Goal: Task Accomplishment & Management: Complete application form

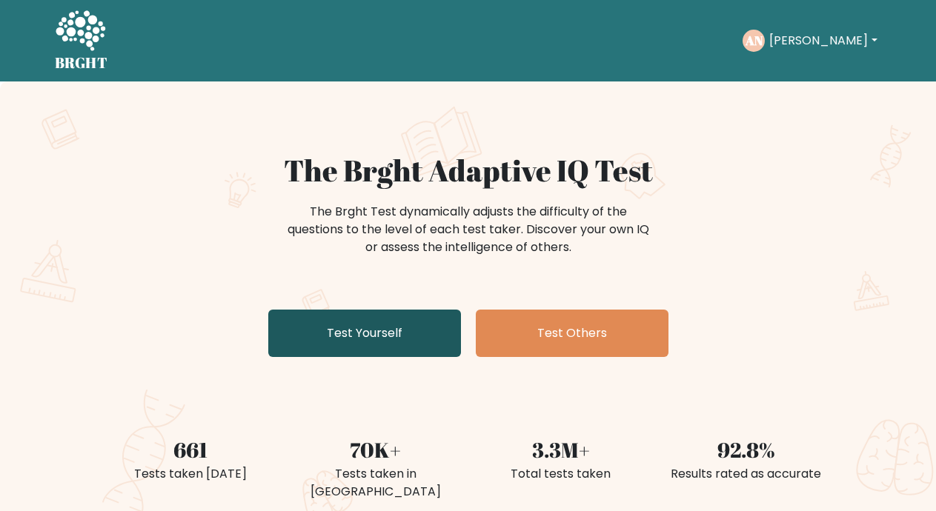
click at [397, 311] on link "Test Yourself" at bounding box center [364, 333] width 193 height 47
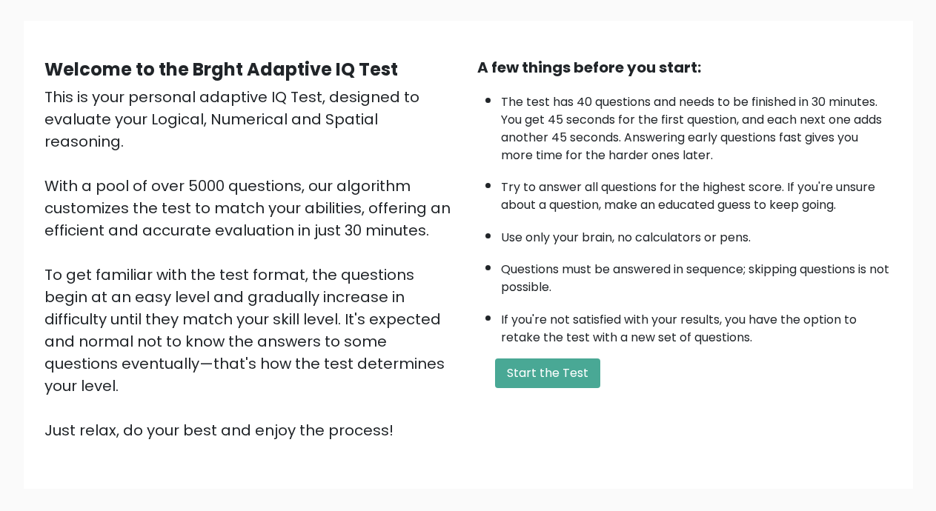
scroll to position [99, 0]
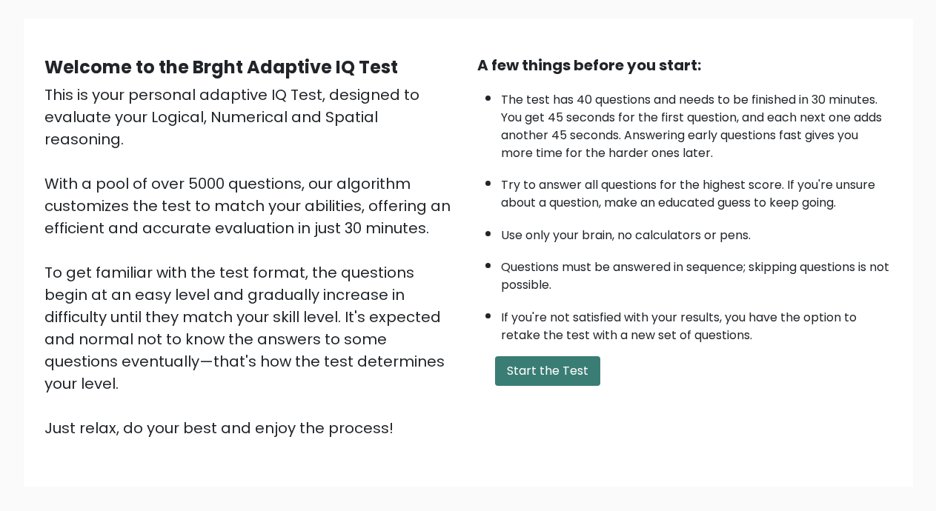
click at [571, 370] on button "Start the Test" at bounding box center [547, 371] width 105 height 30
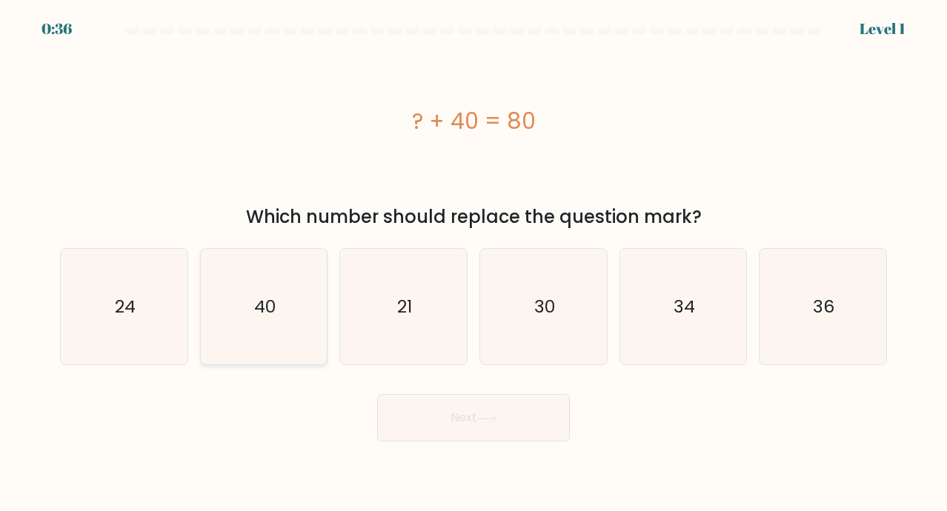
click at [236, 260] on icon "40" at bounding box center [264, 307] width 116 height 116
click at [474, 260] on input "b. 40" at bounding box center [474, 259] width 1 height 7
radio input "true"
click at [443, 408] on button "Next" at bounding box center [473, 417] width 193 height 47
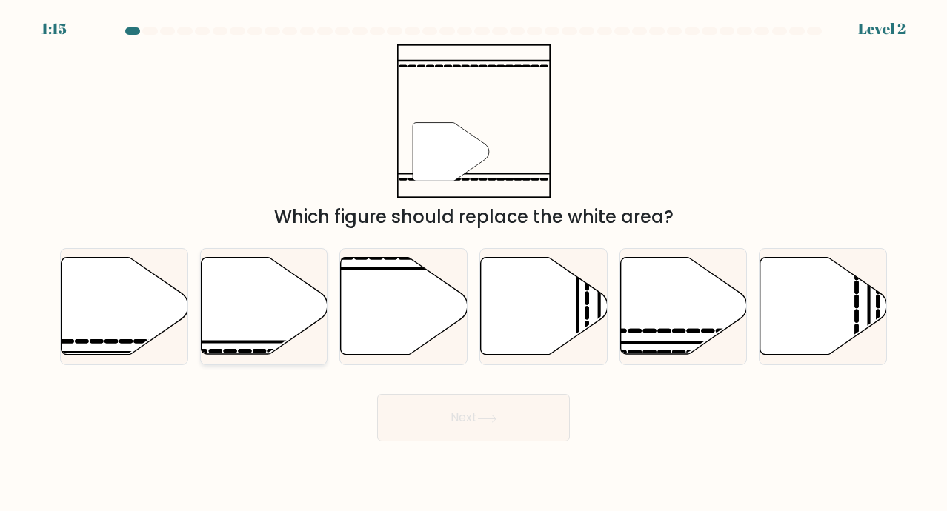
click at [239, 317] on icon at bounding box center [264, 306] width 127 height 97
click at [474, 263] on input "b." at bounding box center [474, 259] width 1 height 7
radio input "true"
click at [491, 424] on button "Next" at bounding box center [473, 417] width 193 height 47
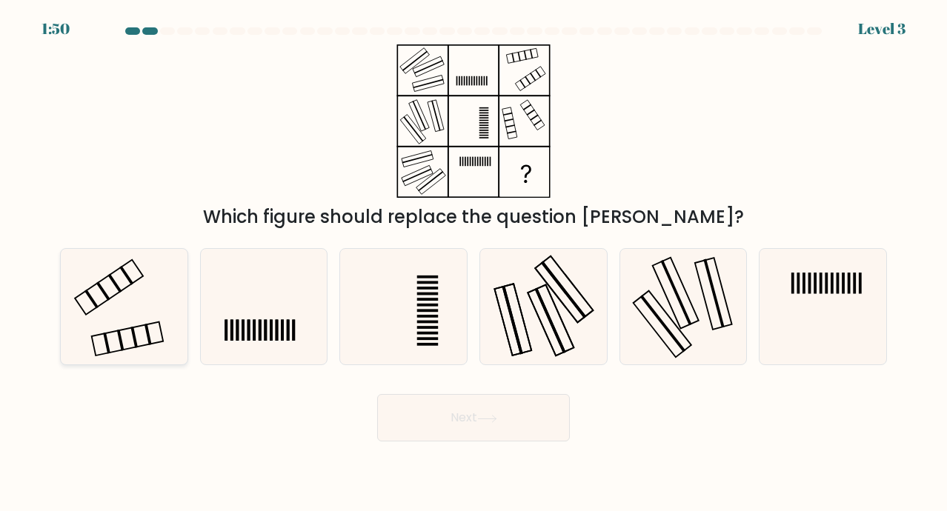
click at [121, 283] on icon at bounding box center [124, 307] width 116 height 116
click at [474, 263] on input "a." at bounding box center [474, 259] width 1 height 7
radio input "true"
click at [452, 440] on button "Next" at bounding box center [473, 417] width 193 height 47
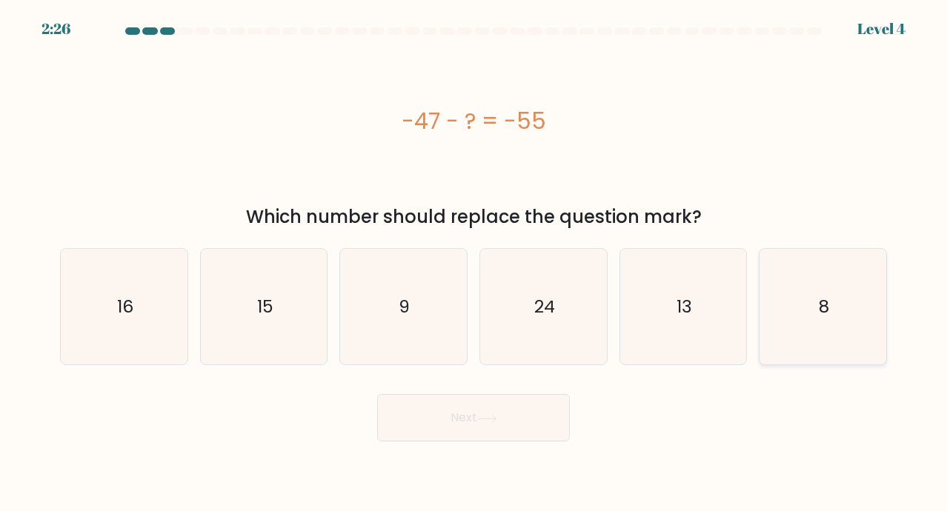
click at [792, 328] on icon "8" at bounding box center [823, 307] width 116 height 116
click at [474, 263] on input "f. 8" at bounding box center [474, 259] width 1 height 7
radio input "true"
click at [534, 402] on button "Next" at bounding box center [473, 417] width 193 height 47
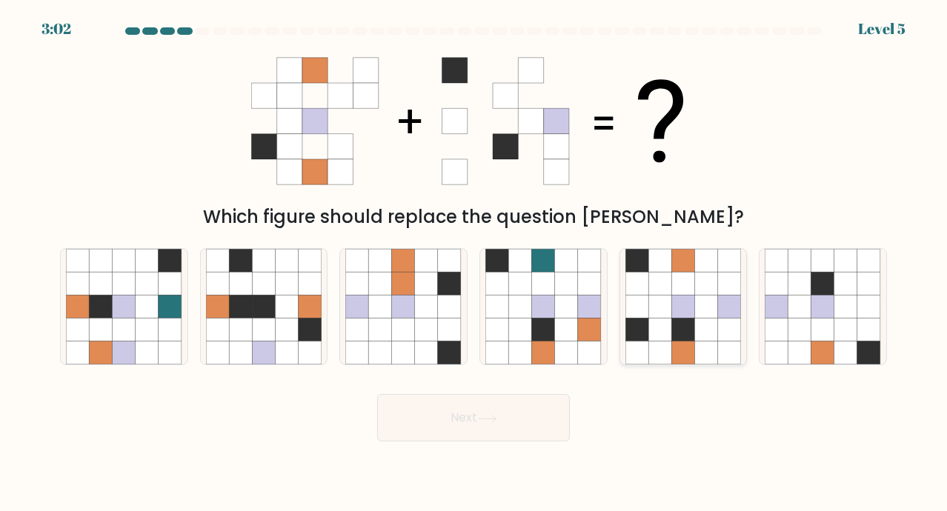
click at [648, 299] on icon at bounding box center [637, 307] width 23 height 23
click at [474, 263] on input "e." at bounding box center [474, 259] width 1 height 7
radio input "true"
click at [477, 388] on div "Next" at bounding box center [473, 412] width 845 height 59
click at [479, 418] on button "Next" at bounding box center [473, 417] width 193 height 47
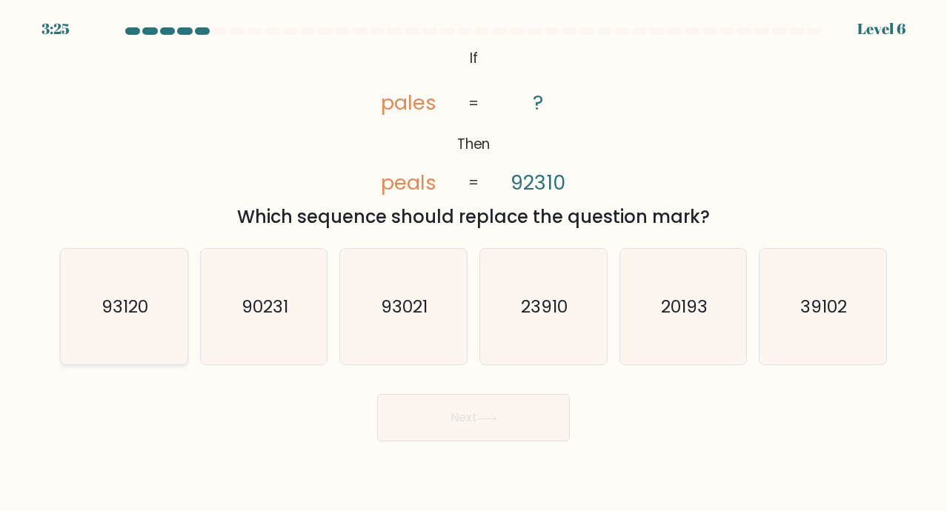
click at [121, 291] on icon "93120" at bounding box center [124, 307] width 116 height 116
click at [474, 263] on input "a. 93120" at bounding box center [474, 259] width 1 height 7
radio input "true"
click at [480, 411] on button "Next" at bounding box center [473, 417] width 193 height 47
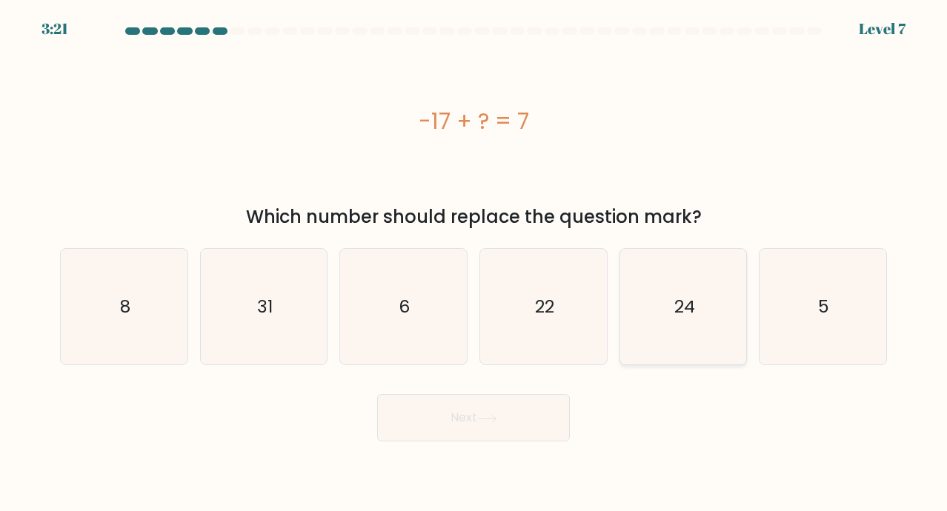
click at [663, 312] on icon "24" at bounding box center [684, 307] width 116 height 116
click at [474, 263] on input "e. 24" at bounding box center [474, 259] width 1 height 7
radio input "true"
click at [453, 420] on button "Next" at bounding box center [473, 417] width 193 height 47
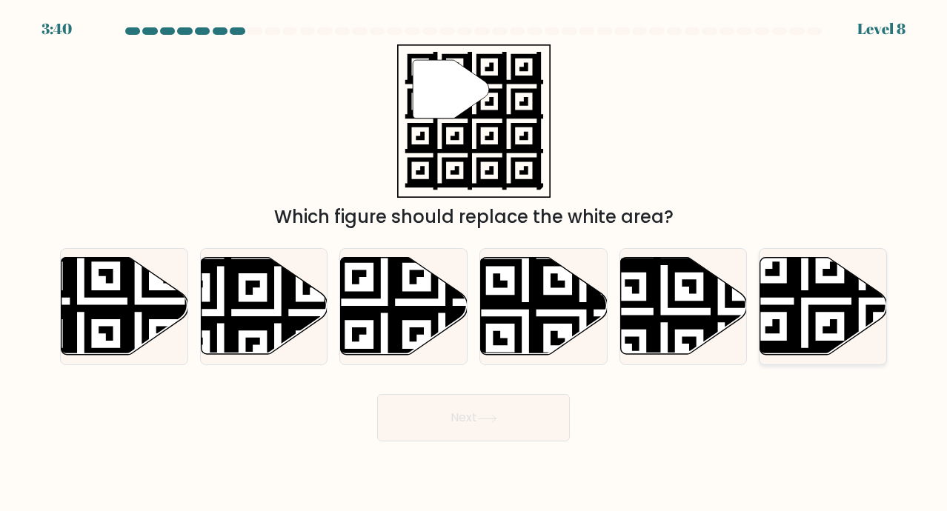
click at [825, 333] on icon at bounding box center [863, 360] width 230 height 230
click at [474, 263] on input "f." at bounding box center [474, 259] width 1 height 7
radio input "true"
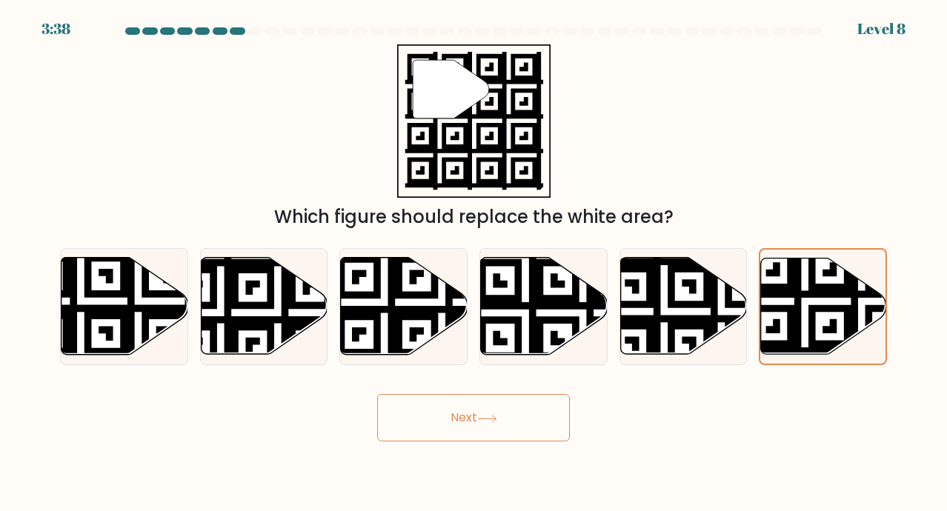
click at [502, 396] on button "Next" at bounding box center [473, 417] width 193 height 47
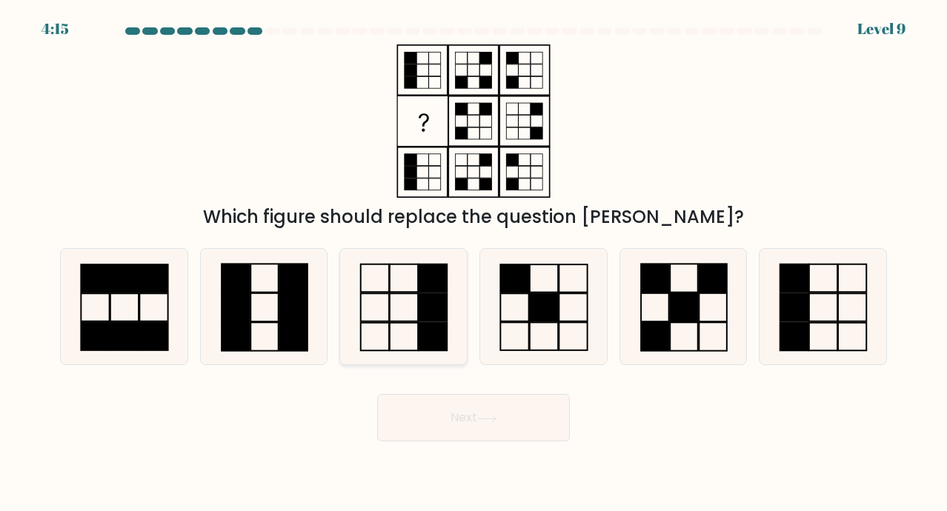
click at [420, 304] on rect at bounding box center [433, 307] width 28 height 28
click at [474, 263] on input "c." at bounding box center [474, 259] width 1 height 7
radio input "true"
click at [455, 416] on button "Next" at bounding box center [473, 417] width 193 height 47
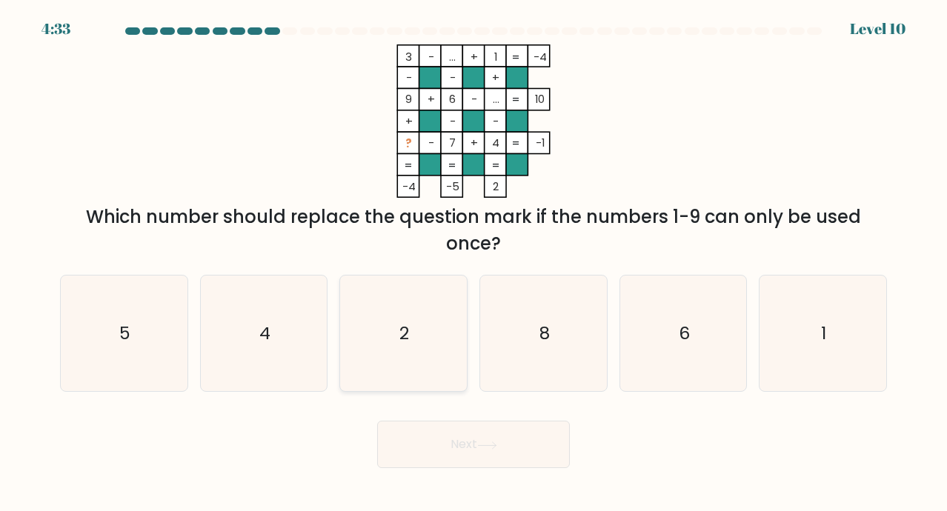
click at [411, 334] on icon "2" at bounding box center [403, 334] width 116 height 116
click at [474, 263] on input "c. 2" at bounding box center [474, 259] width 1 height 7
radio input "true"
click at [454, 457] on button "Next" at bounding box center [473, 444] width 193 height 47
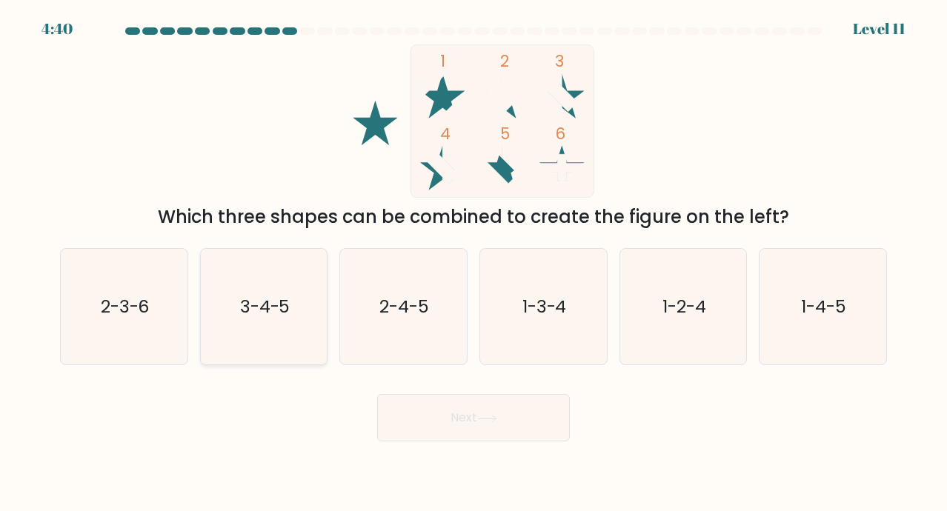
click at [262, 304] on text "3-4-5" at bounding box center [265, 306] width 50 height 24
click at [474, 263] on input "b. 3-4-5" at bounding box center [474, 259] width 1 height 7
radio input "true"
click at [461, 425] on button "Next" at bounding box center [473, 417] width 193 height 47
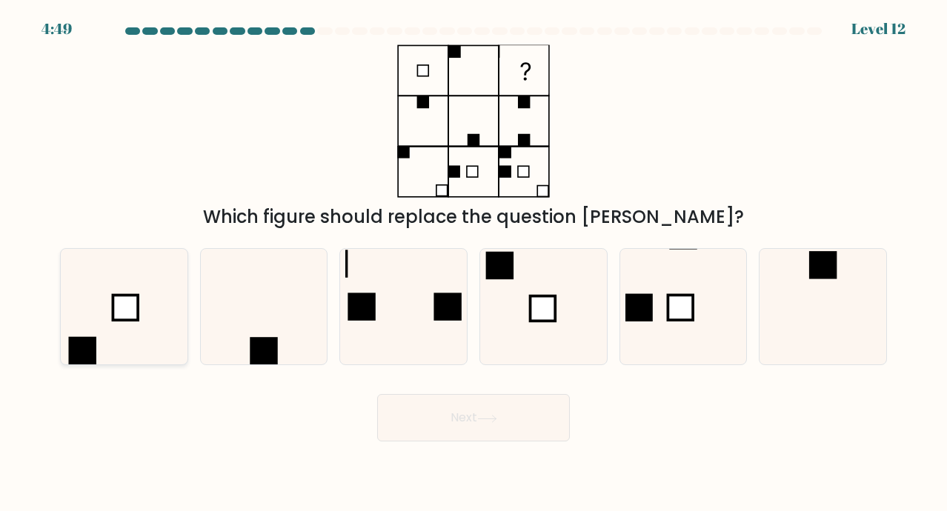
click at [110, 291] on icon at bounding box center [124, 307] width 116 height 116
click at [474, 263] on input "a." at bounding box center [474, 259] width 1 height 7
radio input "true"
click at [468, 416] on button "Next" at bounding box center [473, 417] width 193 height 47
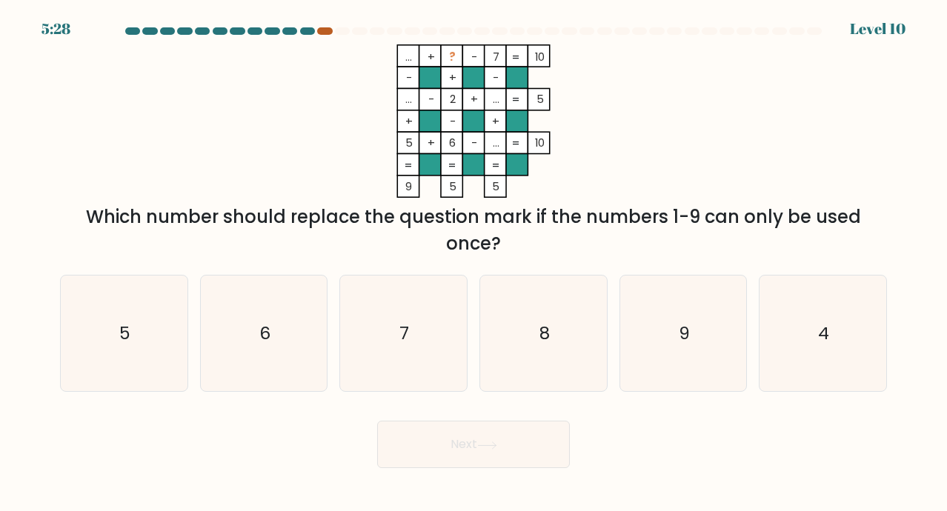
click at [329, 34] on div at bounding box center [324, 30] width 15 height 7
click at [678, 327] on icon "9" at bounding box center [684, 334] width 116 height 116
click at [474, 263] on input "e. 9" at bounding box center [474, 259] width 1 height 7
radio input "true"
click at [547, 443] on button "Next" at bounding box center [473, 444] width 193 height 47
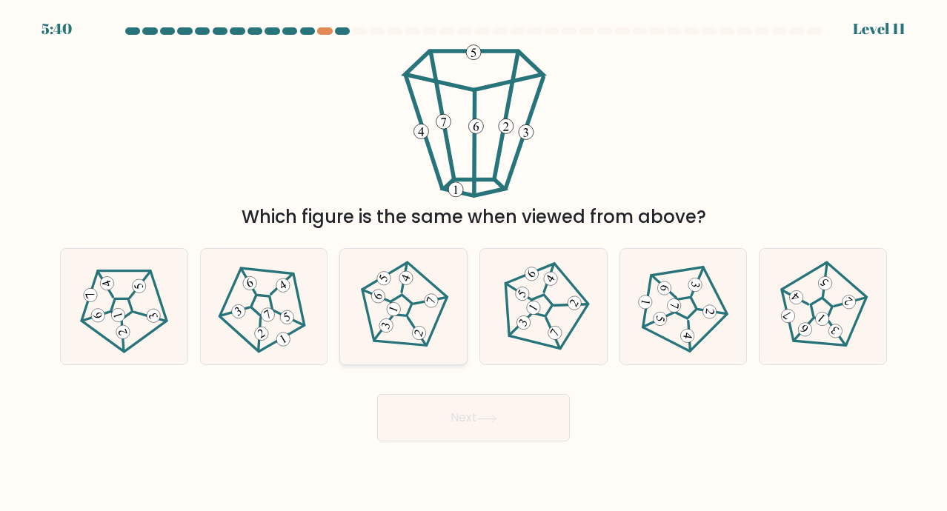
click at [400, 313] on icon at bounding box center [403, 307] width 93 height 93
click at [474, 263] on input "c." at bounding box center [474, 259] width 1 height 7
radio input "true"
click at [451, 427] on button "Next" at bounding box center [473, 417] width 193 height 47
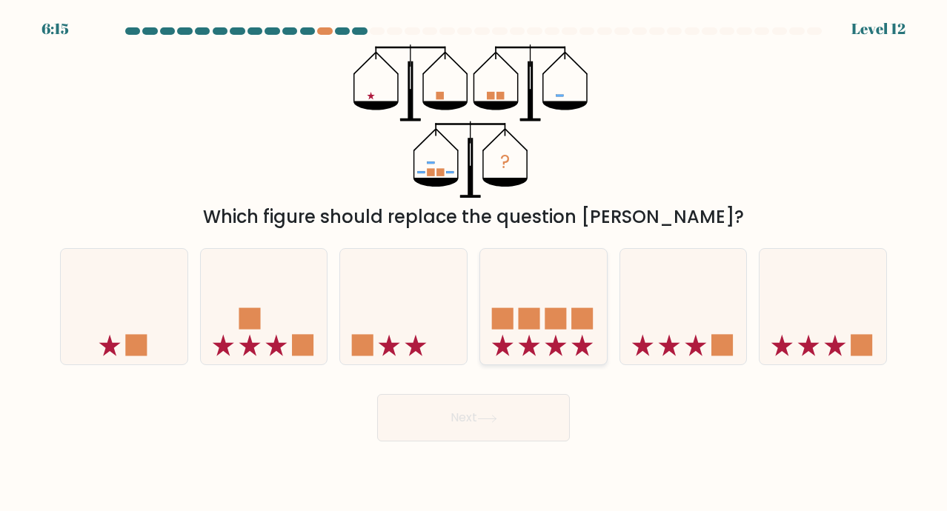
click at [557, 332] on icon at bounding box center [543, 307] width 127 height 104
click at [474, 263] on input "d." at bounding box center [474, 259] width 1 height 7
radio input "true"
click at [484, 422] on icon at bounding box center [487, 419] width 20 height 8
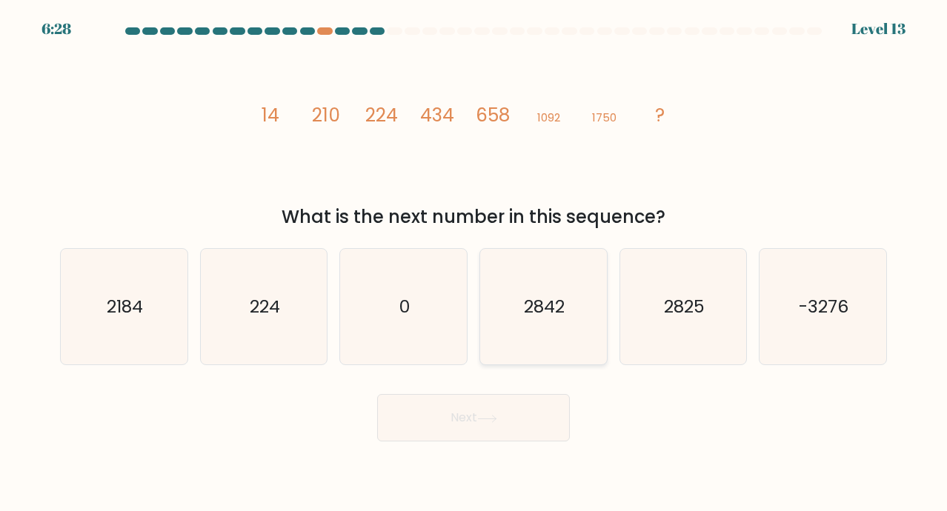
click at [571, 299] on icon "2842" at bounding box center [543, 307] width 116 height 116
click at [474, 263] on input "d. 2842" at bounding box center [474, 259] width 1 height 7
radio input "true"
click at [513, 410] on button "Next" at bounding box center [473, 417] width 193 height 47
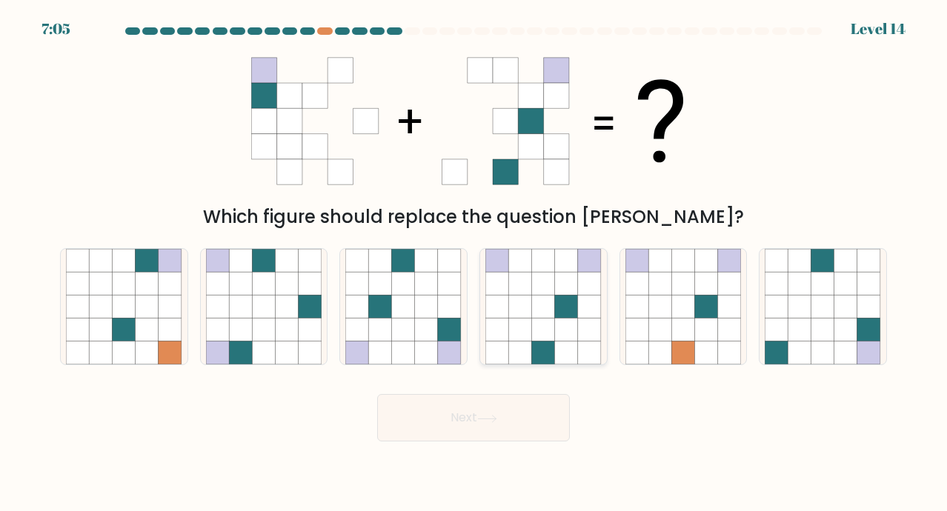
click at [538, 291] on icon at bounding box center [543, 283] width 23 height 23
click at [474, 263] on input "d." at bounding box center [474, 259] width 1 height 7
radio input "true"
click at [433, 327] on icon at bounding box center [426, 330] width 23 height 23
click at [474, 263] on input "c." at bounding box center [474, 259] width 1 height 7
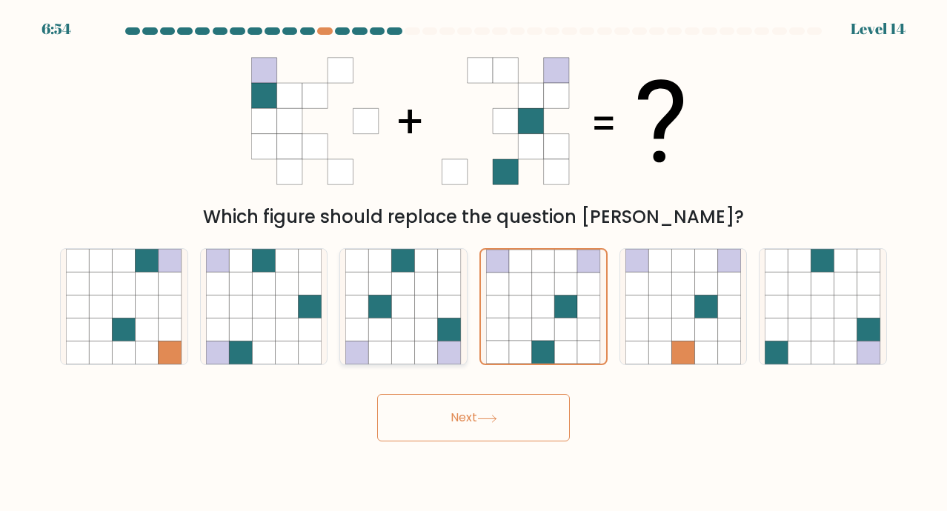
radio input "true"
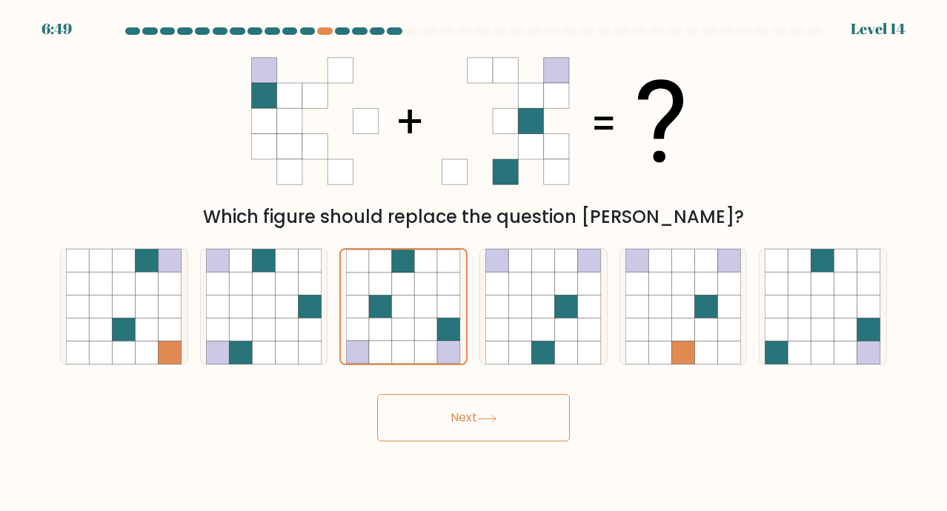
click at [445, 439] on button "Next" at bounding box center [473, 417] width 193 height 47
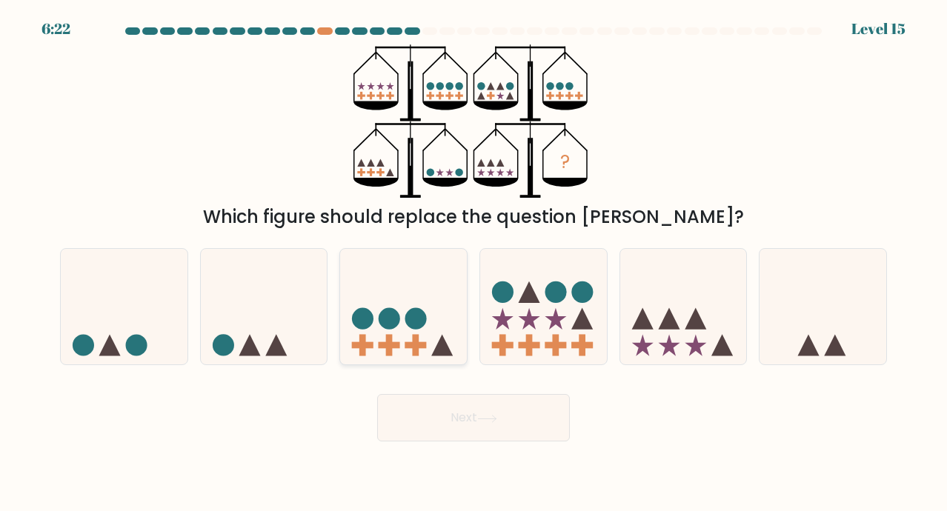
click at [408, 313] on circle at bounding box center [415, 318] width 21 height 21
click at [474, 263] on input "c." at bounding box center [474, 259] width 1 height 7
radio input "true"
click at [636, 339] on icon at bounding box center [683, 307] width 127 height 104
click at [474, 263] on input "e." at bounding box center [474, 259] width 1 height 7
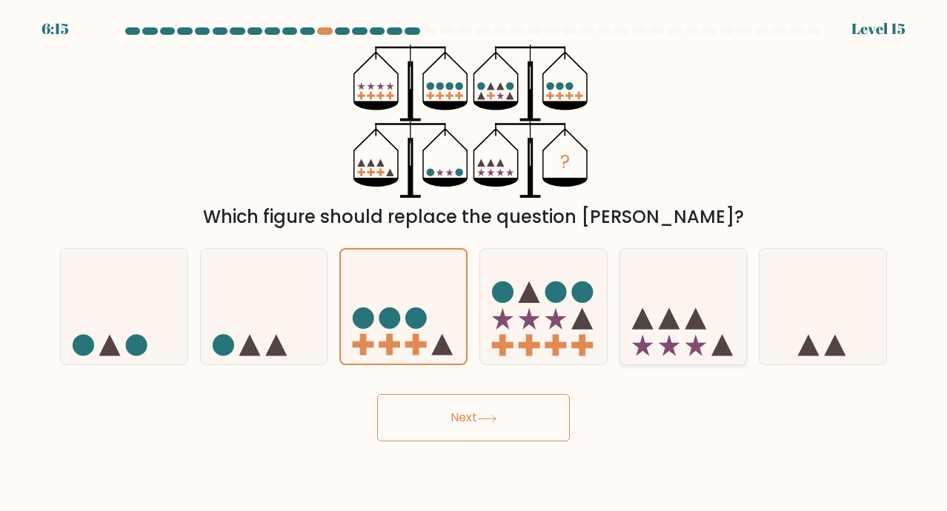
radio input "true"
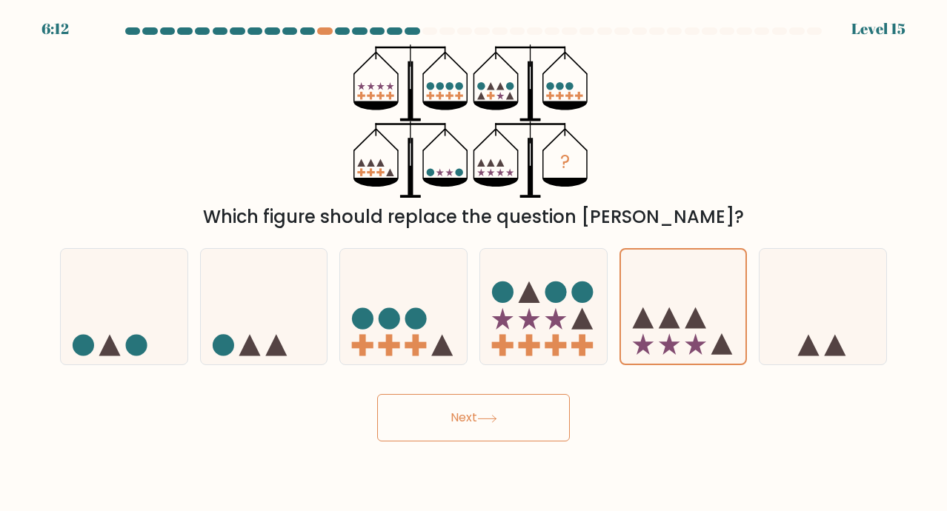
click at [470, 416] on button "Next" at bounding box center [473, 417] width 193 height 47
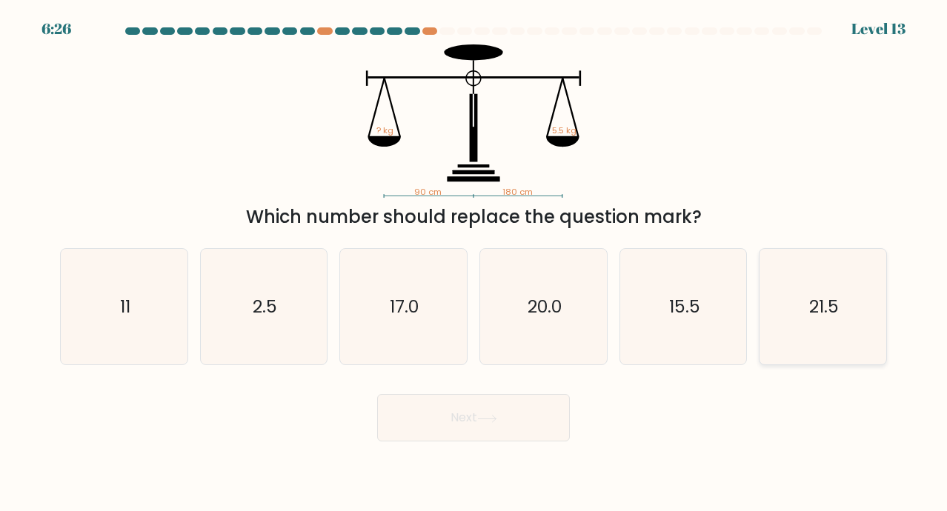
click at [796, 315] on icon "21.5" at bounding box center [823, 307] width 116 height 116
click at [474, 263] on input "f. 21.5" at bounding box center [474, 259] width 1 height 7
radio input "true"
click at [491, 410] on button "Next" at bounding box center [473, 417] width 193 height 47
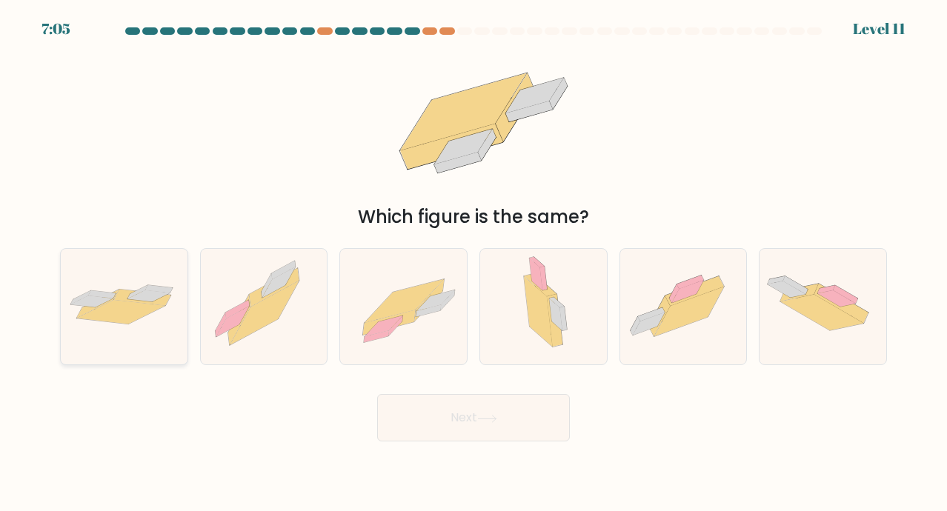
click at [111, 311] on icon at bounding box center [121, 312] width 88 height 24
click at [474, 263] on input "a." at bounding box center [474, 259] width 1 height 7
radio input "true"
click at [494, 419] on icon at bounding box center [487, 419] width 20 height 8
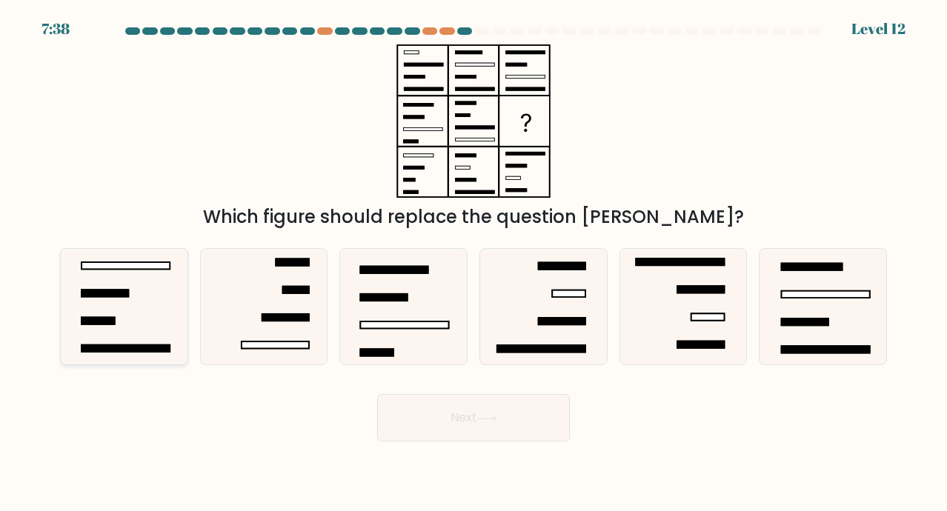
click at [145, 300] on icon at bounding box center [124, 307] width 116 height 116
click at [474, 263] on input "a." at bounding box center [474, 259] width 1 height 7
radio input "true"
click at [485, 437] on button "Next" at bounding box center [473, 417] width 193 height 47
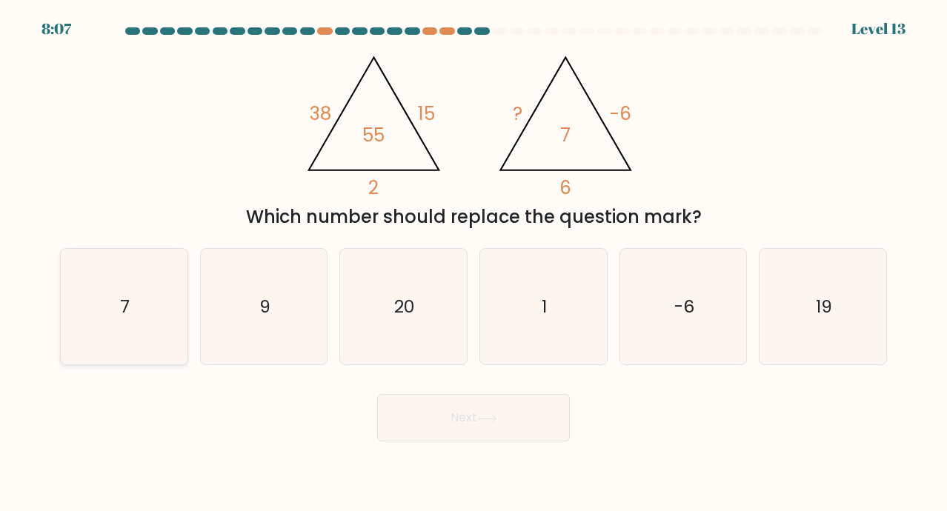
click at [142, 304] on icon "7" at bounding box center [124, 307] width 116 height 116
click at [474, 263] on input "a. 7" at bounding box center [474, 259] width 1 height 7
radio input "true"
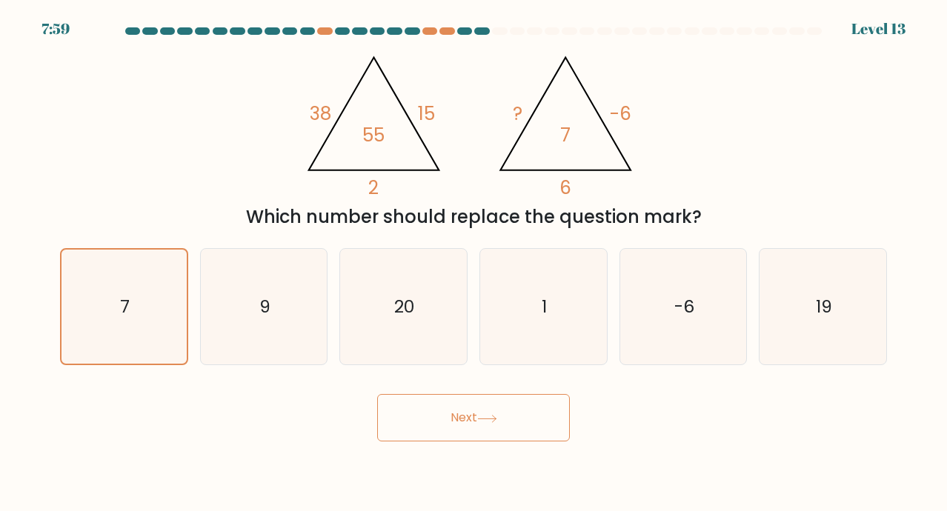
click at [517, 411] on button "Next" at bounding box center [473, 417] width 193 height 47
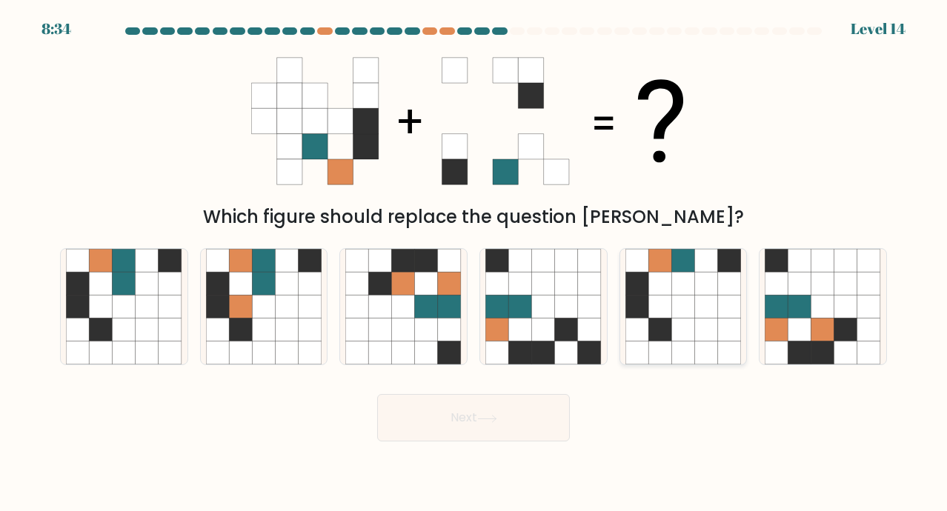
click at [664, 322] on icon at bounding box center [659, 330] width 23 height 23
click at [474, 263] on input "e." at bounding box center [474, 259] width 1 height 7
radio input "true"
click at [143, 305] on icon at bounding box center [147, 307] width 23 height 23
click at [474, 263] on input "a." at bounding box center [474, 259] width 1 height 7
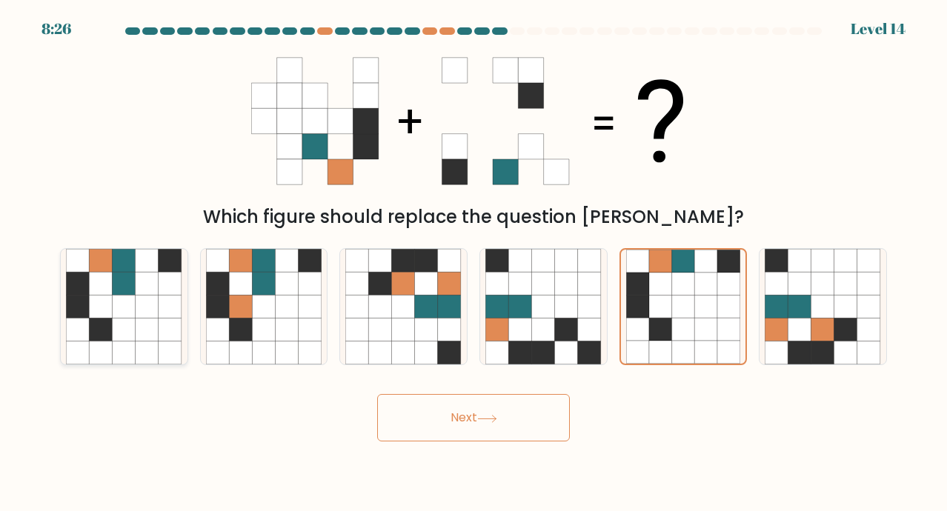
radio input "true"
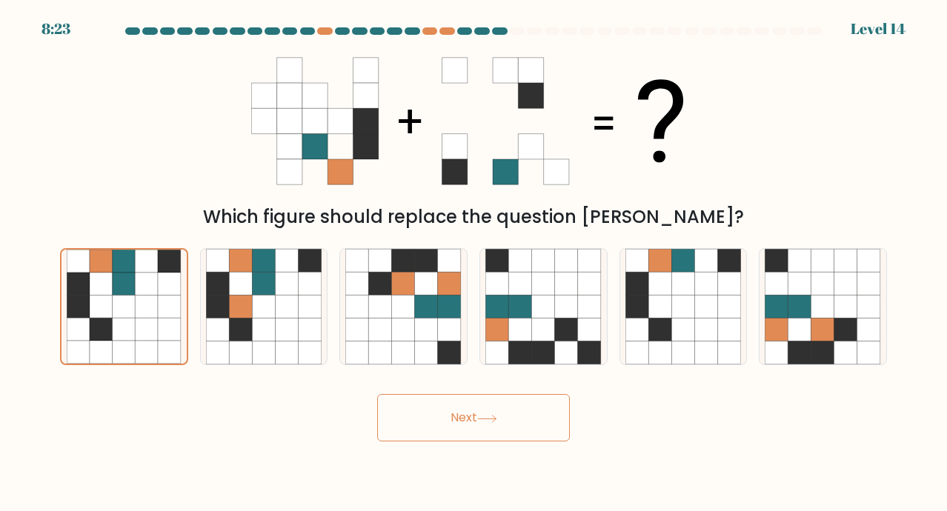
click at [493, 431] on button "Next" at bounding box center [473, 417] width 193 height 47
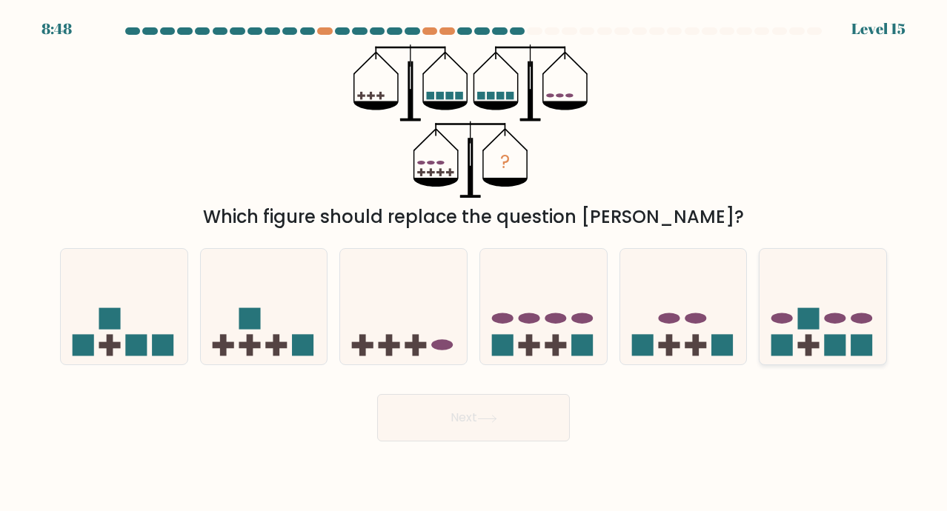
click at [809, 328] on rect at bounding box center [808, 318] width 21 height 21
click at [474, 263] on input "f." at bounding box center [474, 259] width 1 height 7
radio input "true"
click at [538, 410] on button "Next" at bounding box center [473, 417] width 193 height 47
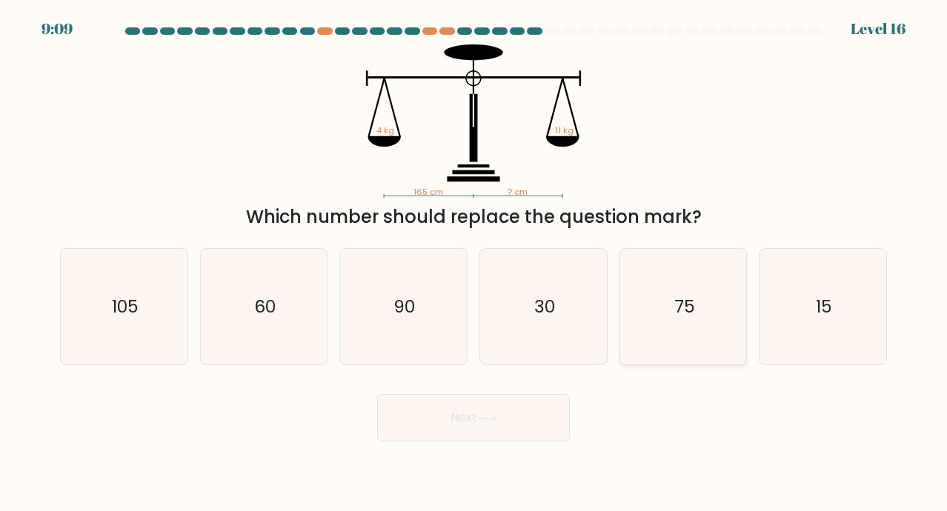
click at [647, 309] on icon "75" at bounding box center [684, 307] width 116 height 116
click at [474, 263] on input "e. 75" at bounding box center [474, 259] width 1 height 7
radio input "true"
click at [491, 411] on button "Next" at bounding box center [473, 417] width 193 height 47
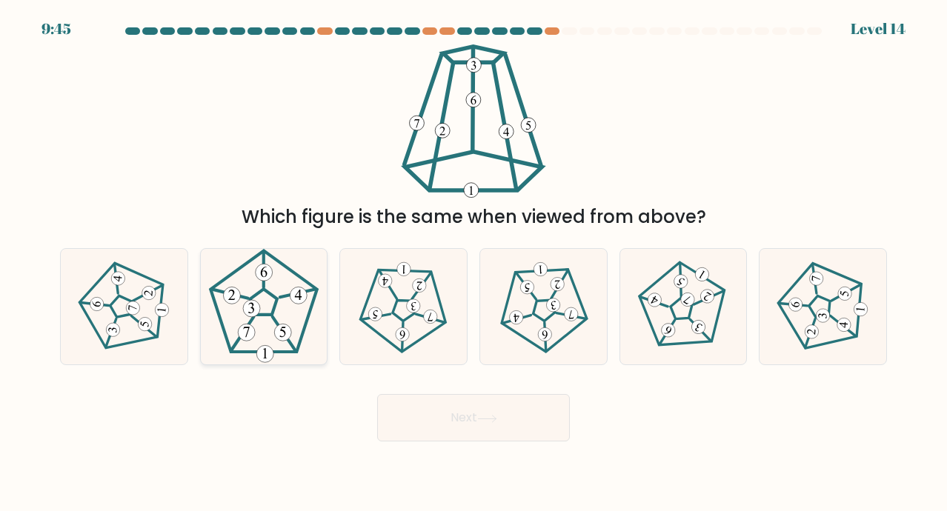
click at [273, 310] on 251 at bounding box center [264, 303] width 27 height 26
click at [474, 263] on input "b." at bounding box center [474, 259] width 1 height 7
radio input "true"
click at [429, 422] on button "Next" at bounding box center [473, 417] width 193 height 47
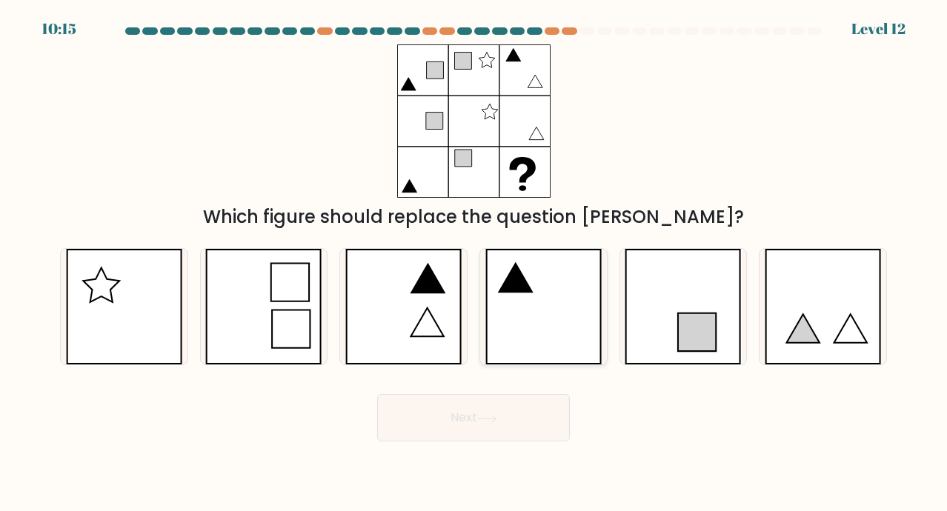
click at [522, 288] on icon at bounding box center [515, 278] width 33 height 29
click at [474, 263] on input "d." at bounding box center [474, 259] width 1 height 7
radio input "true"
click at [509, 421] on button "Next" at bounding box center [473, 417] width 193 height 47
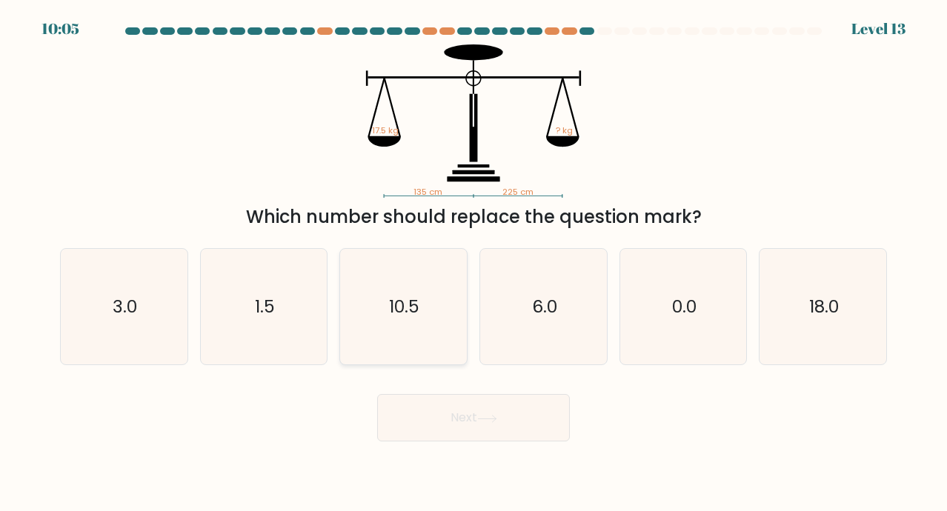
click at [412, 309] on text "10.5" at bounding box center [405, 306] width 30 height 24
click at [474, 263] on input "c. 10.5" at bounding box center [474, 259] width 1 height 7
radio input "true"
click at [433, 417] on button "Next" at bounding box center [473, 417] width 193 height 47
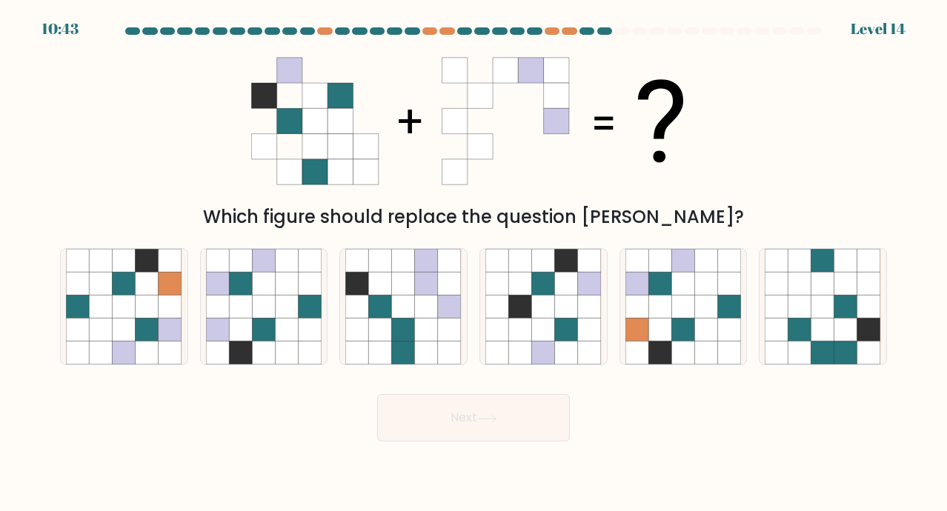
click at [606, 33] on div at bounding box center [604, 30] width 15 height 7
click at [282, 291] on icon at bounding box center [287, 283] width 23 height 23
click at [474, 263] on input "b." at bounding box center [474, 259] width 1 height 7
radio input "true"
click at [291, 304] on icon at bounding box center [286, 307] width 23 height 23
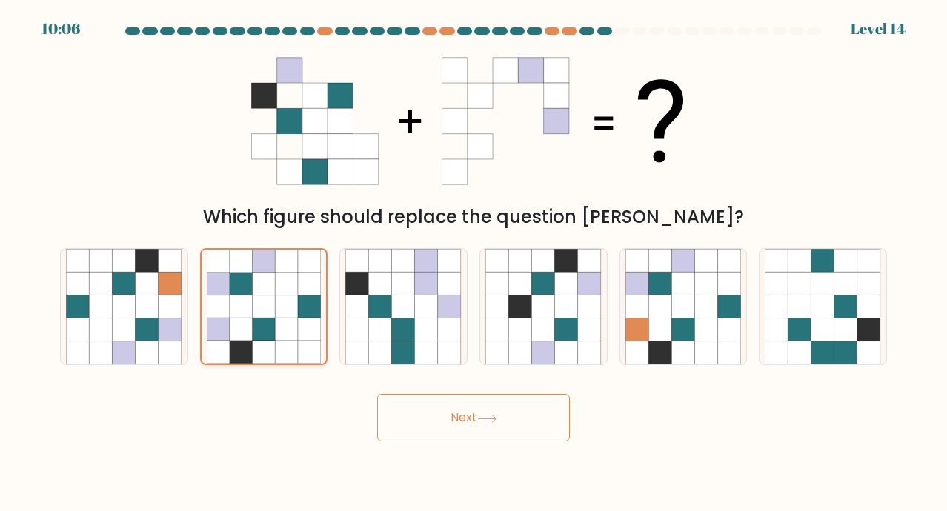
click at [474, 263] on input "b." at bounding box center [474, 259] width 1 height 7
click at [477, 436] on button "Next" at bounding box center [473, 417] width 193 height 47
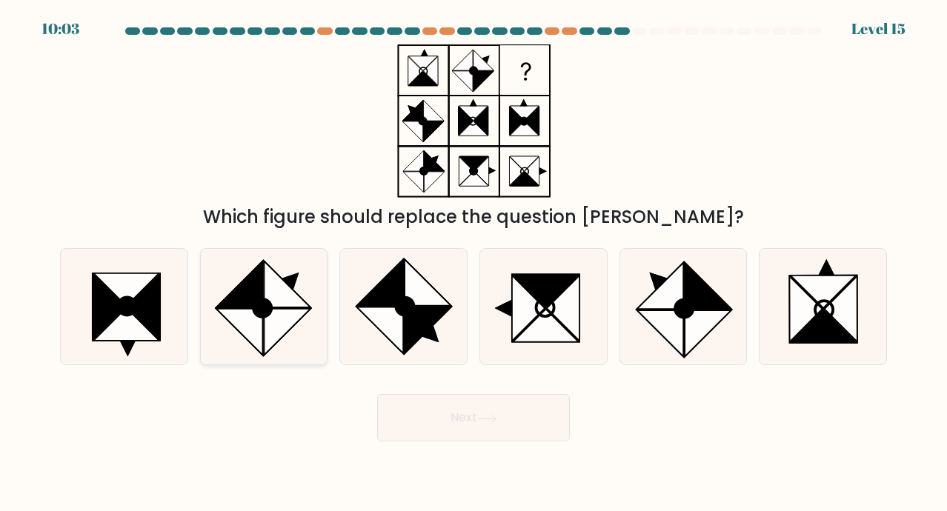
click at [282, 289] on icon at bounding box center [287, 285] width 47 height 47
click at [474, 263] on input "b." at bounding box center [474, 259] width 1 height 7
radio input "true"
click at [478, 395] on button "Next" at bounding box center [473, 417] width 193 height 47
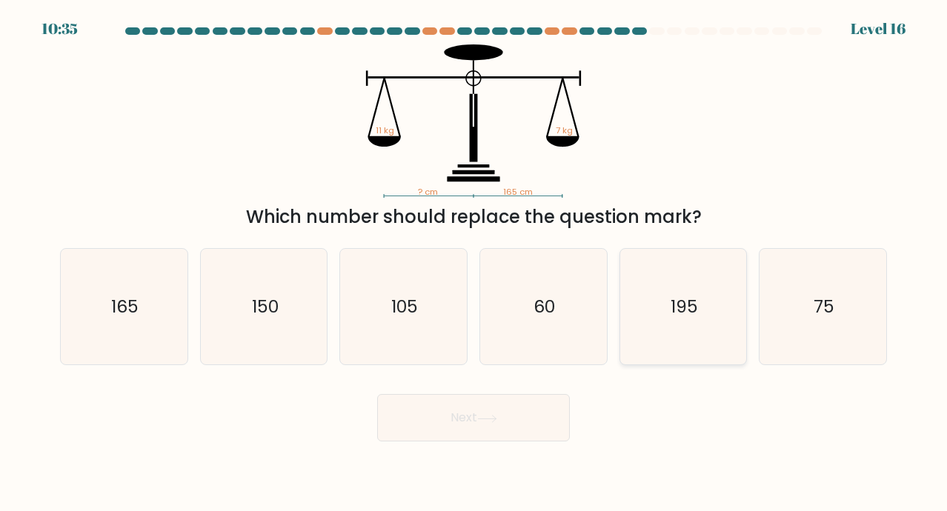
click at [694, 313] on text "195" at bounding box center [684, 306] width 27 height 24
click at [474, 263] on input "e. 195" at bounding box center [474, 259] width 1 height 7
radio input "true"
click at [530, 424] on button "Next" at bounding box center [473, 417] width 193 height 47
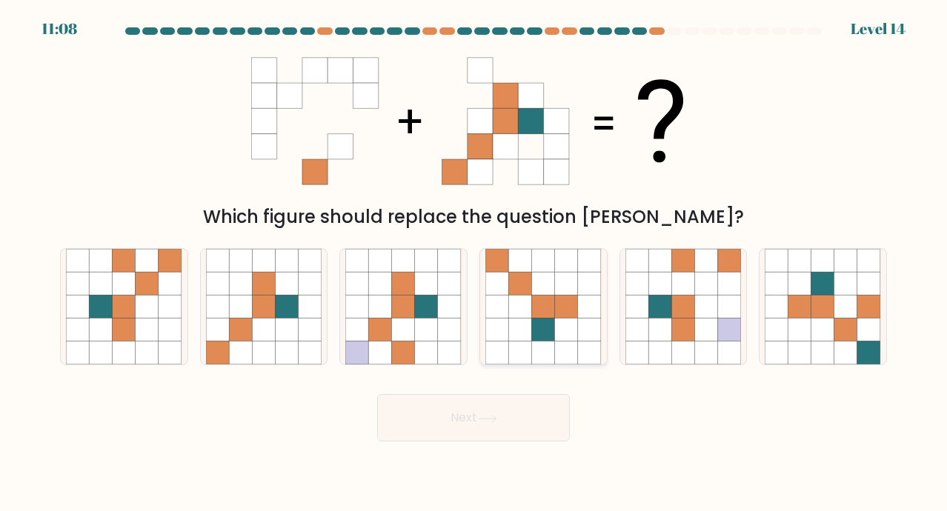
click at [572, 322] on icon at bounding box center [566, 330] width 23 height 23
click at [474, 263] on input "d." at bounding box center [474, 259] width 1 height 7
radio input "true"
click at [553, 414] on button "Next" at bounding box center [473, 417] width 193 height 47
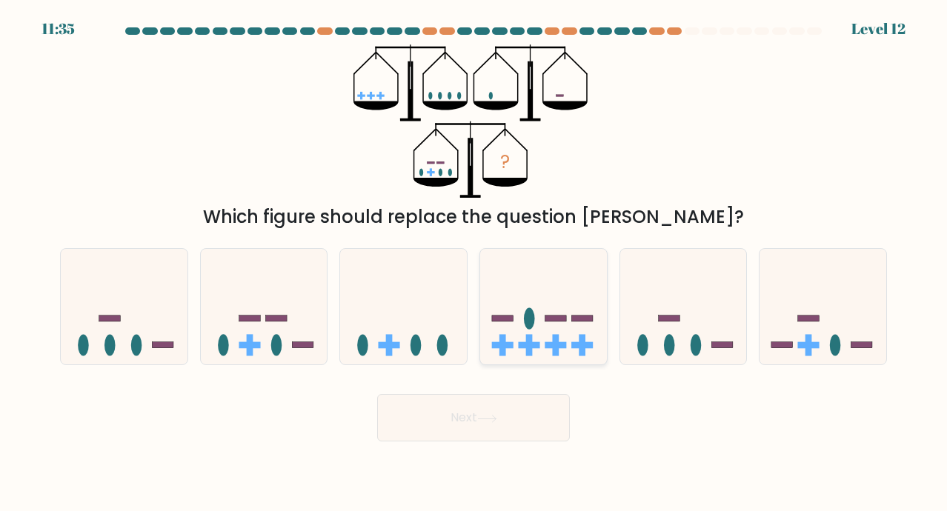
click at [568, 283] on icon at bounding box center [543, 307] width 127 height 104
click at [474, 263] on input "d." at bounding box center [474, 259] width 1 height 7
radio input "true"
click at [283, 319] on rect at bounding box center [275, 319] width 21 height 6
click at [474, 263] on input "b." at bounding box center [474, 259] width 1 height 7
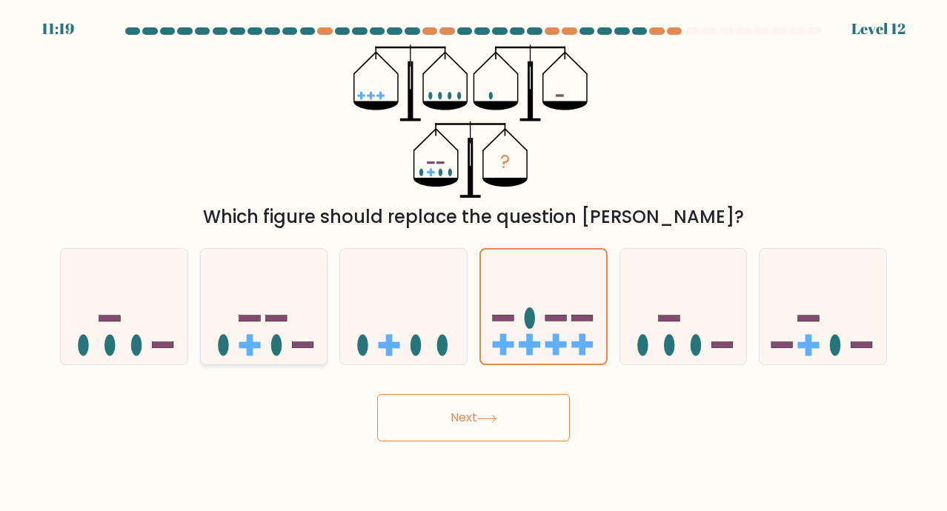
radio input "true"
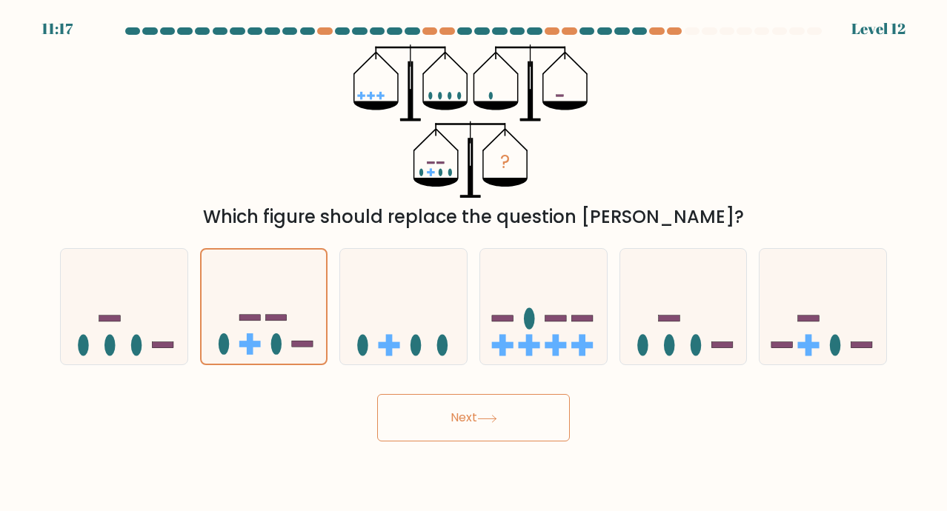
click at [411, 405] on button "Next" at bounding box center [473, 417] width 193 height 47
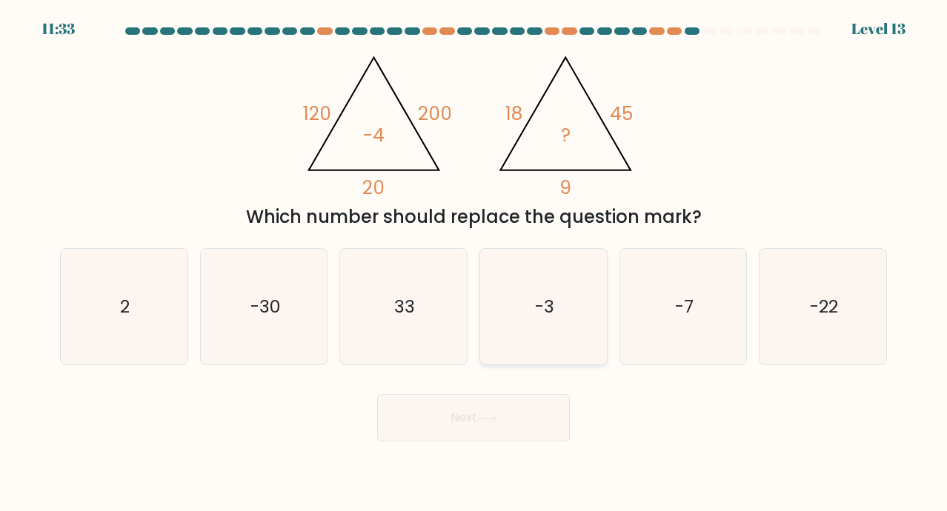
click at [549, 319] on icon "-3" at bounding box center [543, 307] width 116 height 116
click at [474, 263] on input "d. -3" at bounding box center [474, 259] width 1 height 7
radio input "true"
click at [539, 437] on button "Next" at bounding box center [473, 417] width 193 height 47
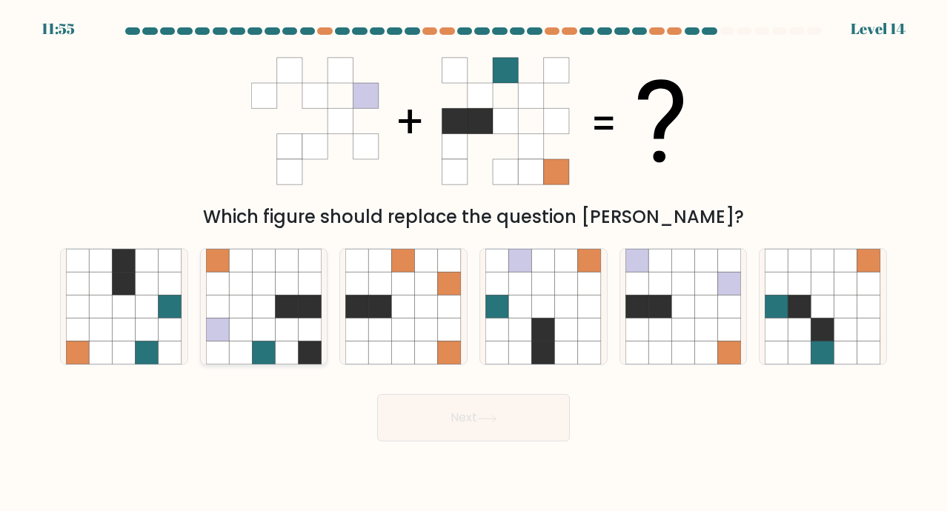
click at [262, 327] on icon at bounding box center [263, 330] width 23 height 23
click at [474, 263] on input "b." at bounding box center [474, 259] width 1 height 7
radio input "true"
click at [378, 312] on icon at bounding box center [380, 307] width 23 height 23
click at [474, 263] on input "c." at bounding box center [474, 259] width 1 height 7
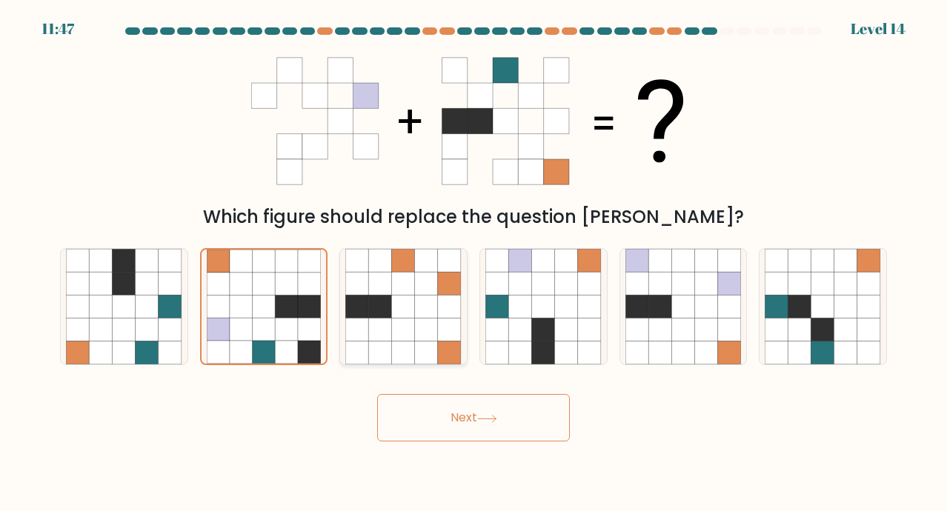
radio input "true"
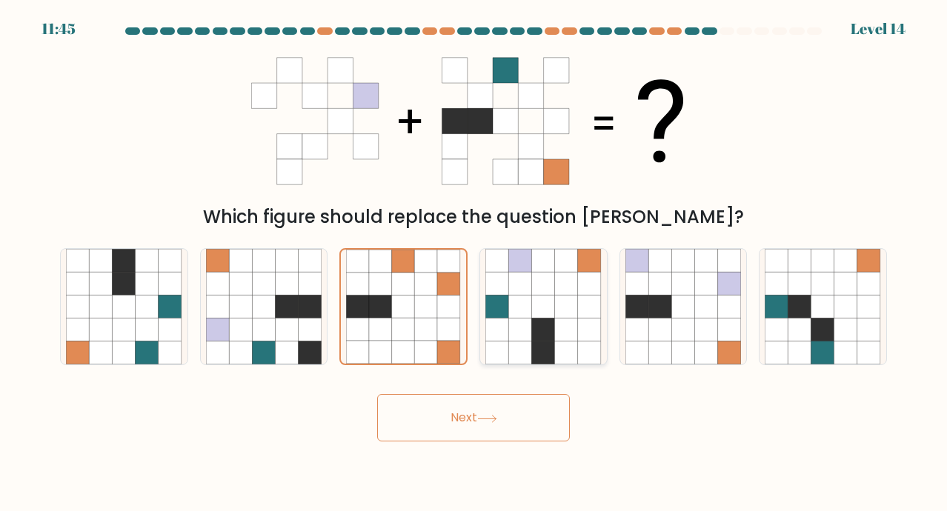
click at [533, 294] on icon at bounding box center [543, 283] width 23 height 23
click at [474, 263] on input "d." at bounding box center [474, 259] width 1 height 7
radio input "true"
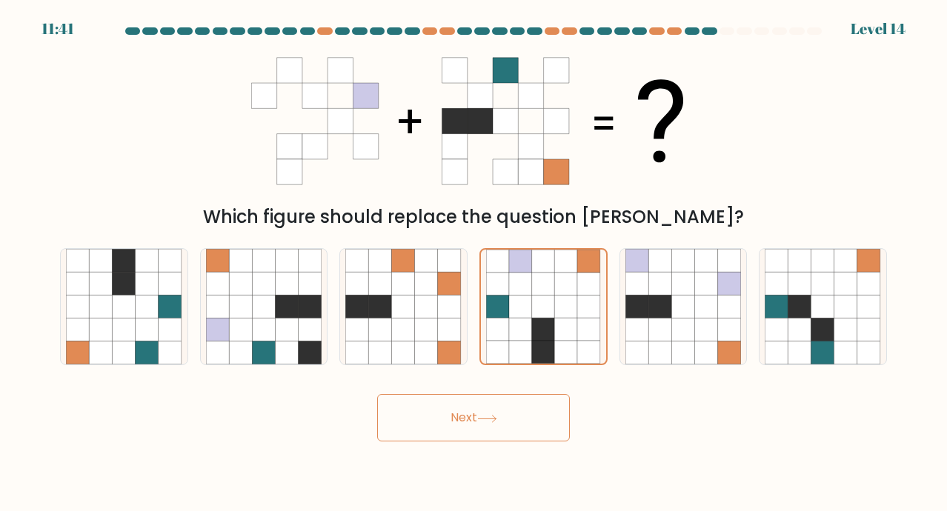
click at [539, 419] on button "Next" at bounding box center [473, 417] width 193 height 47
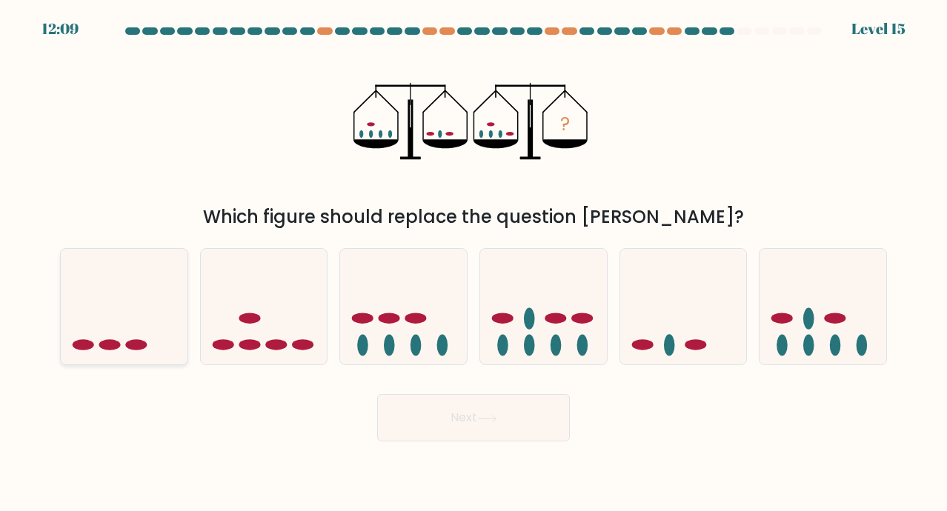
click at [143, 340] on icon at bounding box center [124, 307] width 127 height 104
click at [474, 263] on input "a." at bounding box center [474, 259] width 1 height 7
radio input "true"
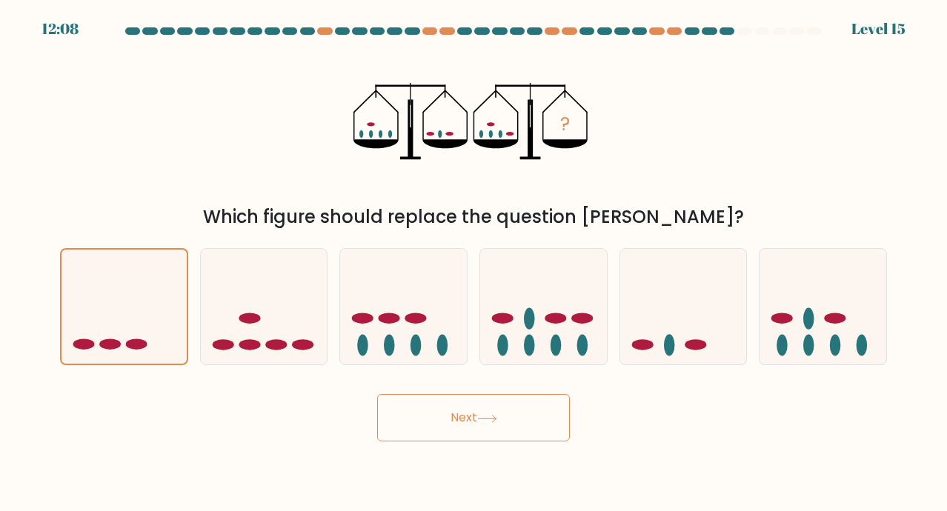
click at [471, 416] on button "Next" at bounding box center [473, 417] width 193 height 47
click at [514, 426] on button "Next" at bounding box center [473, 417] width 193 height 47
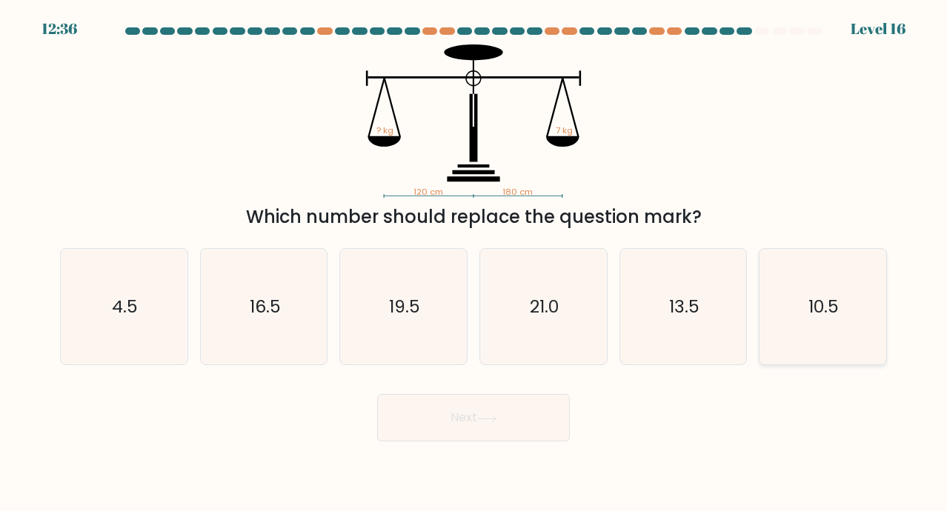
drag, startPoint x: 798, startPoint y: 326, endPoint x: 769, endPoint y: 328, distance: 29.7
click at [798, 326] on icon "10.5" at bounding box center [823, 307] width 116 height 116
click at [474, 263] on input "f. 10.5" at bounding box center [474, 259] width 1 height 7
radio input "true"
click at [510, 422] on button "Next" at bounding box center [473, 417] width 193 height 47
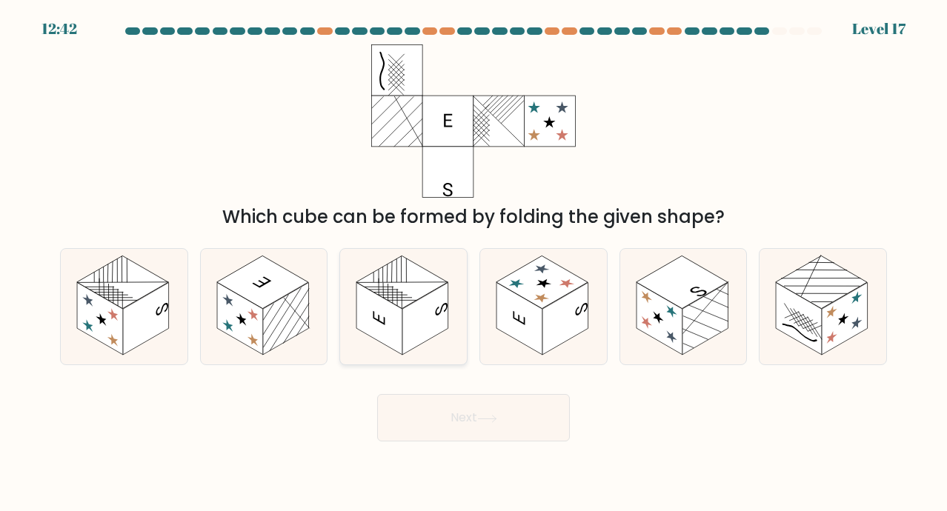
click at [405, 293] on rect at bounding box center [402, 282] width 92 height 53
click at [474, 263] on input "c." at bounding box center [474, 259] width 1 height 7
radio input "true"
click at [534, 419] on button "Next" at bounding box center [473, 417] width 193 height 47
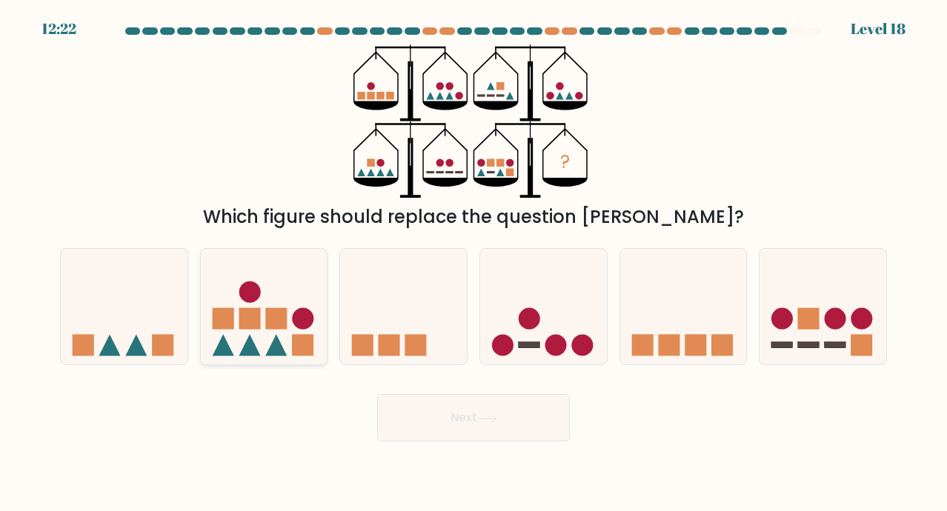
drag, startPoint x: 261, startPoint y: 328, endPoint x: 351, endPoint y: 339, distance: 90.4
click at [265, 340] on icon at bounding box center [264, 307] width 127 height 104
click at [474, 263] on input "b." at bounding box center [474, 259] width 1 height 7
radio input "true"
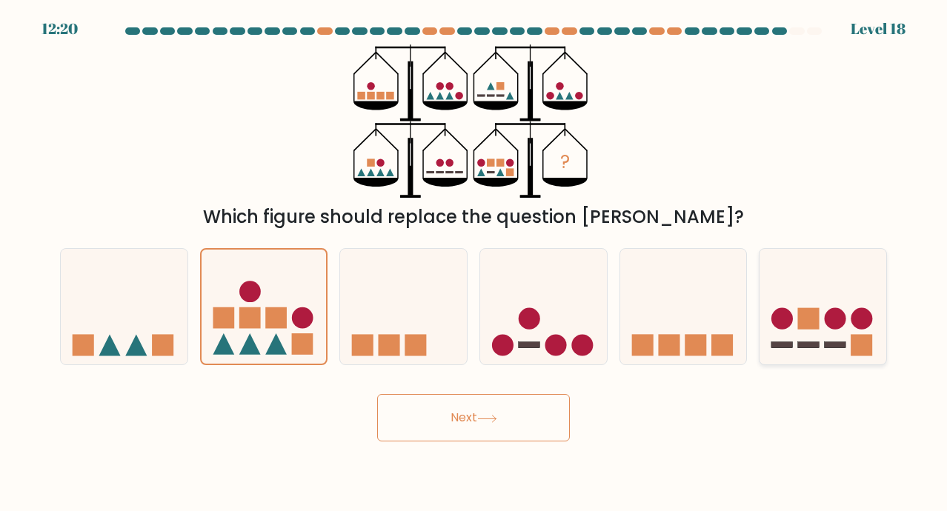
click at [826, 311] on icon at bounding box center [823, 307] width 127 height 104
click at [474, 263] on input "f." at bounding box center [474, 259] width 1 height 7
radio input "true"
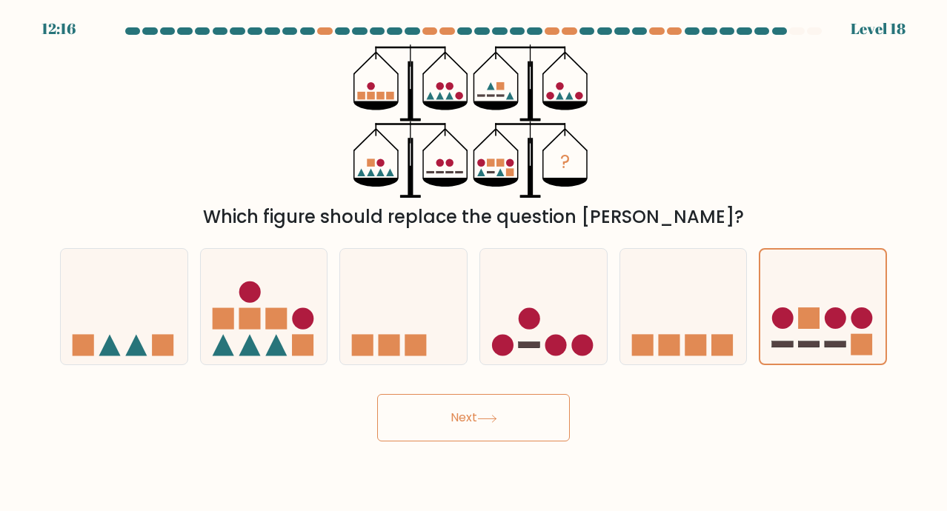
click at [539, 415] on button "Next" at bounding box center [473, 417] width 193 height 47
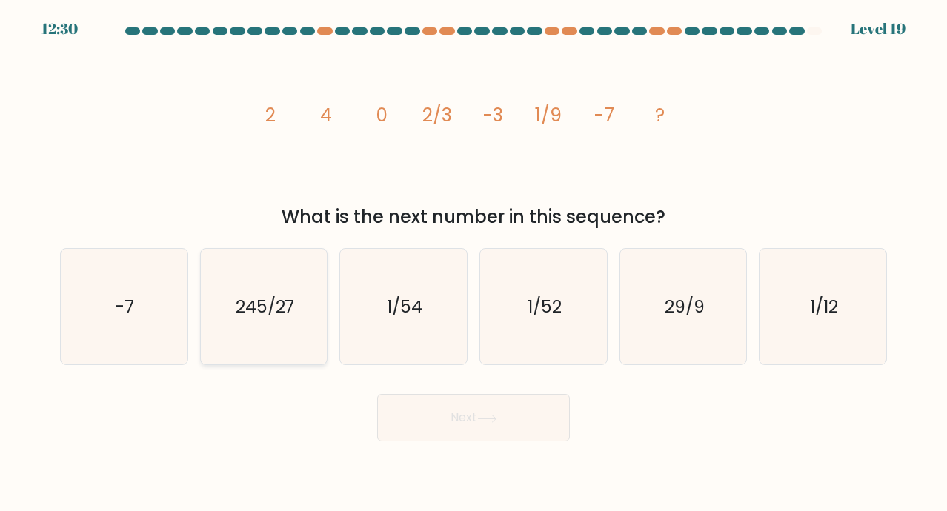
click at [270, 313] on text "245/27" at bounding box center [265, 306] width 59 height 24
click at [474, 263] on input "b. 245/27" at bounding box center [474, 259] width 1 height 7
radio input "true"
click at [841, 304] on icon "1/12" at bounding box center [823, 307] width 116 height 116
click at [474, 263] on input "f. 1/12" at bounding box center [474, 259] width 1 height 7
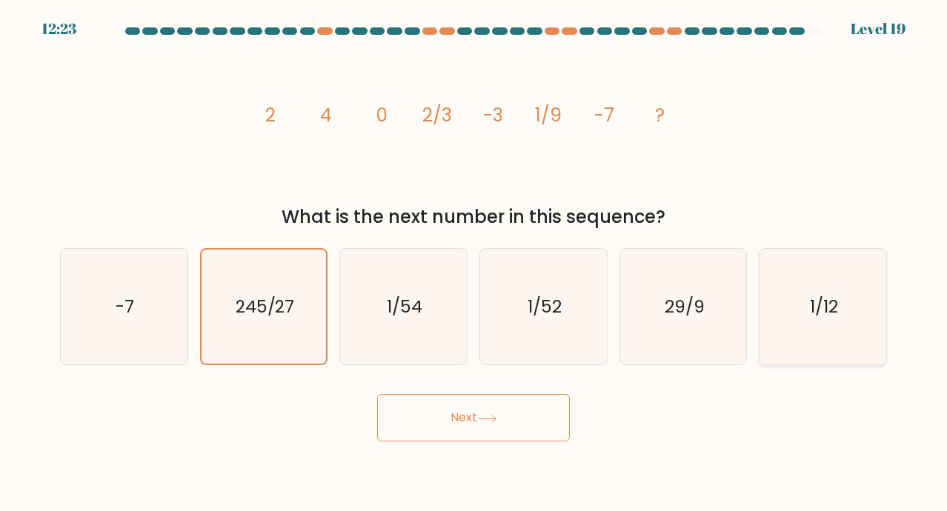
radio input "true"
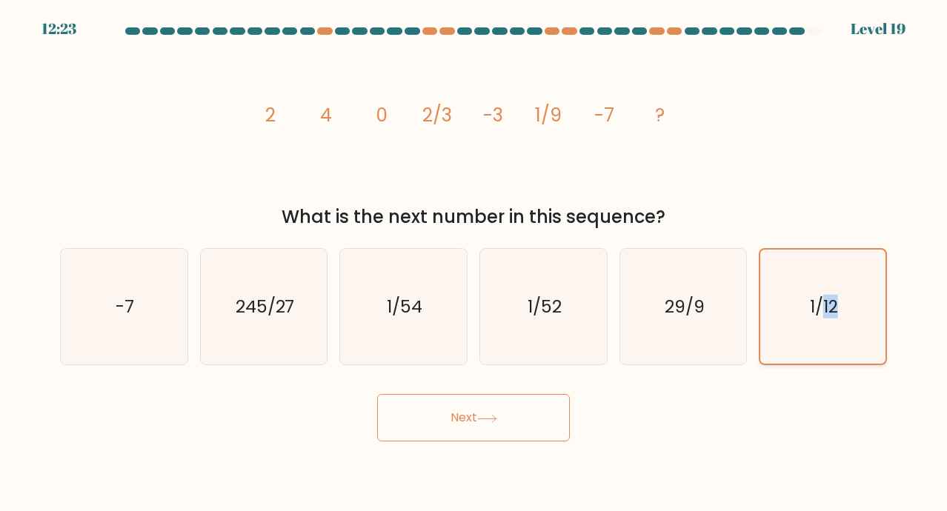
click at [841, 304] on icon "1/12" at bounding box center [823, 307] width 114 height 114
click at [474, 263] on input "f. 1/12" at bounding box center [474, 259] width 1 height 7
drag, startPoint x: 841, startPoint y: 304, endPoint x: 823, endPoint y: 352, distance: 51.4
click at [823, 352] on icon "1/12" at bounding box center [823, 307] width 114 height 114
click at [474, 263] on input "f. 1/12" at bounding box center [474, 259] width 1 height 7
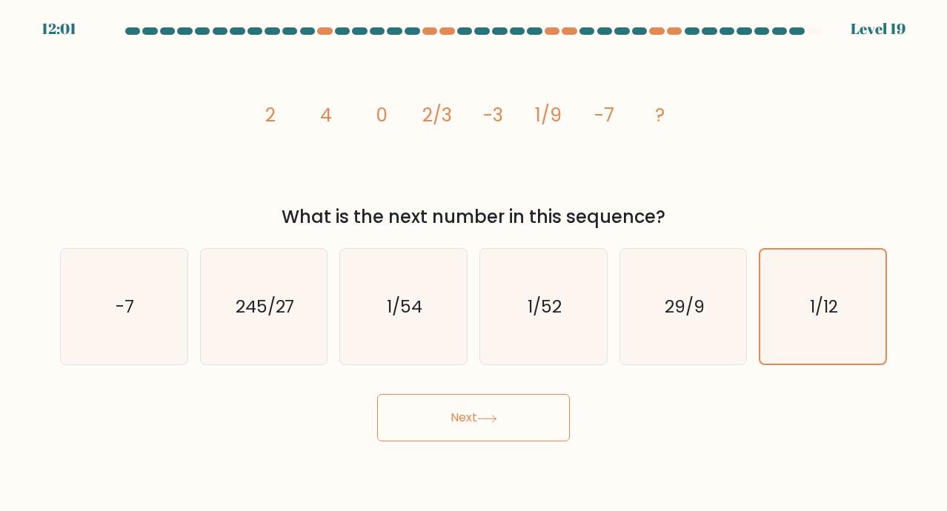
click at [477, 312] on div "d. 1/52" at bounding box center [544, 306] width 140 height 117
click at [345, 282] on icon "1/54" at bounding box center [403, 307] width 116 height 116
click at [474, 263] on input "c. 1/54" at bounding box center [474, 259] width 1 height 7
radio input "true"
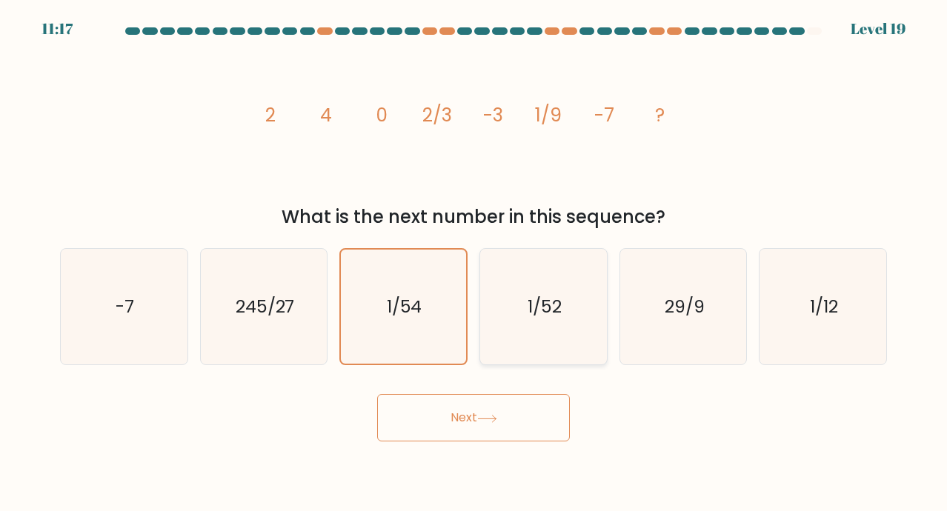
drag, startPoint x: 221, startPoint y: 293, endPoint x: 588, endPoint y: 327, distance: 368.4
click at [231, 297] on icon "245/27" at bounding box center [264, 307] width 116 height 116
click at [474, 263] on input "b. 245/27" at bounding box center [474, 259] width 1 height 7
radio input "true"
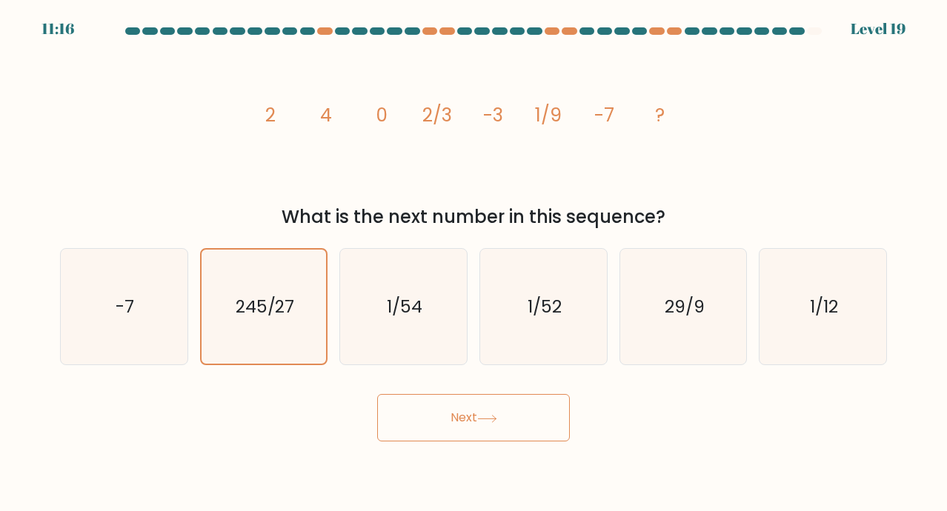
drag, startPoint x: 620, startPoint y: 328, endPoint x: 609, endPoint y: 328, distance: 10.4
click at [609, 328] on div "a. -7 b. 245/27 c." at bounding box center [473, 300] width 839 height 129
drag, startPoint x: 609, startPoint y: 328, endPoint x: 440, endPoint y: 320, distance: 169.2
click at [424, 319] on icon "1/54" at bounding box center [403, 307] width 116 height 116
click at [474, 263] on input "c. 1/54" at bounding box center [474, 259] width 1 height 7
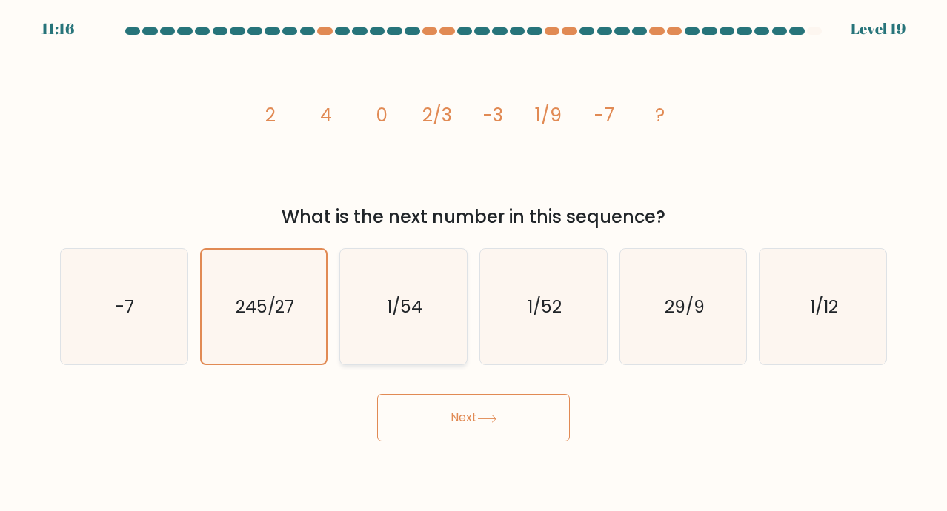
radio input "true"
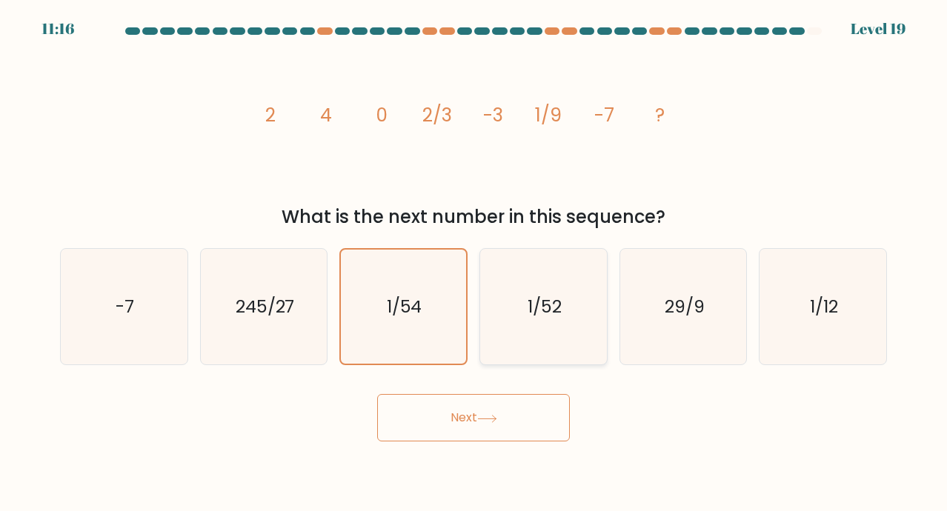
click at [592, 339] on icon "1/52" at bounding box center [543, 307] width 116 height 116
click at [474, 263] on input "d. 1/52" at bounding box center [474, 259] width 1 height 7
radio input "true"
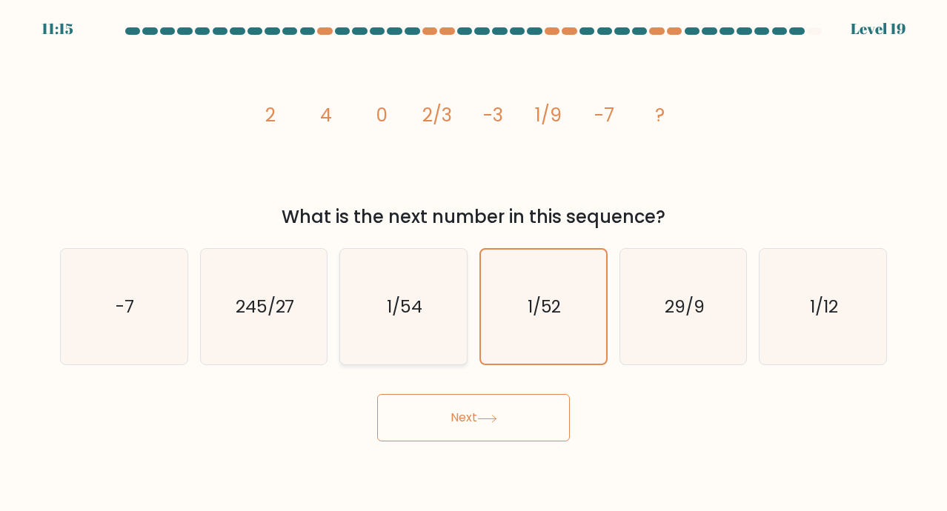
click at [429, 323] on icon "1/54" at bounding box center [403, 307] width 116 height 116
click at [474, 263] on input "c. 1/54" at bounding box center [474, 259] width 1 height 7
radio input "true"
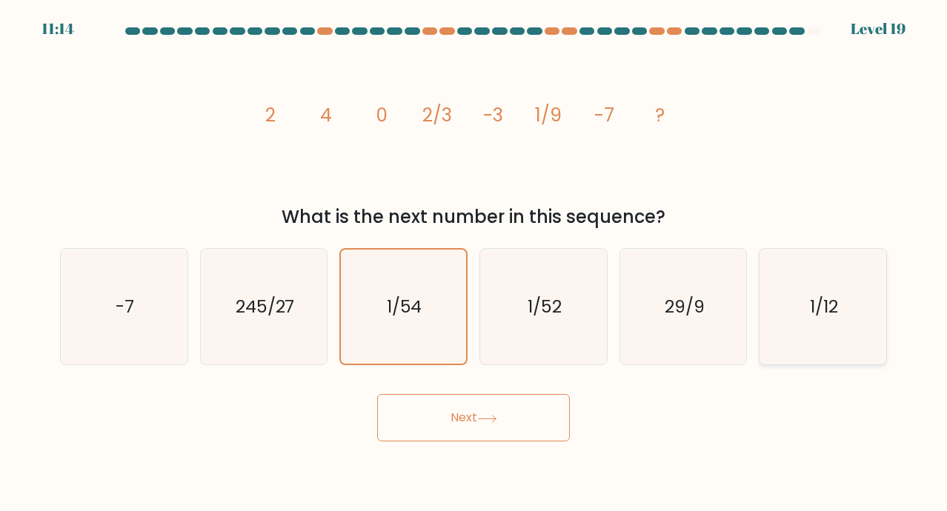
drag, startPoint x: 724, startPoint y: 328, endPoint x: 789, endPoint y: 325, distance: 64.5
click at [725, 328] on icon "29/9" at bounding box center [684, 307] width 116 height 116
click at [474, 263] on input "e. 29/9" at bounding box center [474, 259] width 1 height 7
radio input "true"
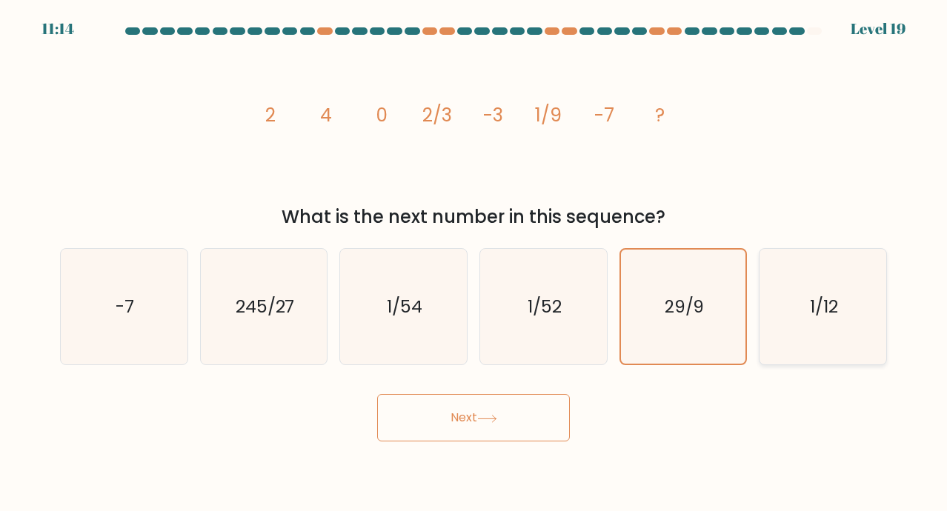
click at [797, 319] on icon "1/12" at bounding box center [823, 307] width 116 height 116
click at [474, 263] on input "f. 1/12" at bounding box center [474, 259] width 1 height 7
radio input "true"
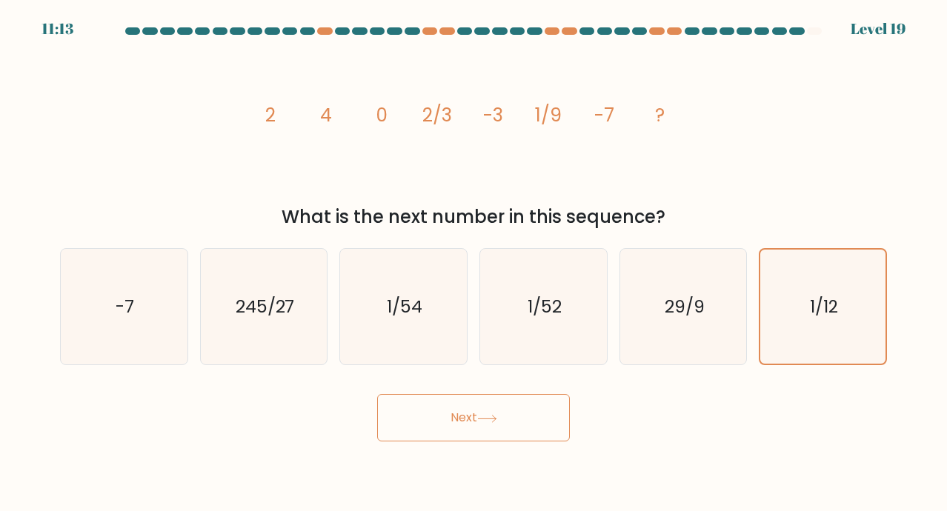
click at [528, 420] on button "Next" at bounding box center [473, 417] width 193 height 47
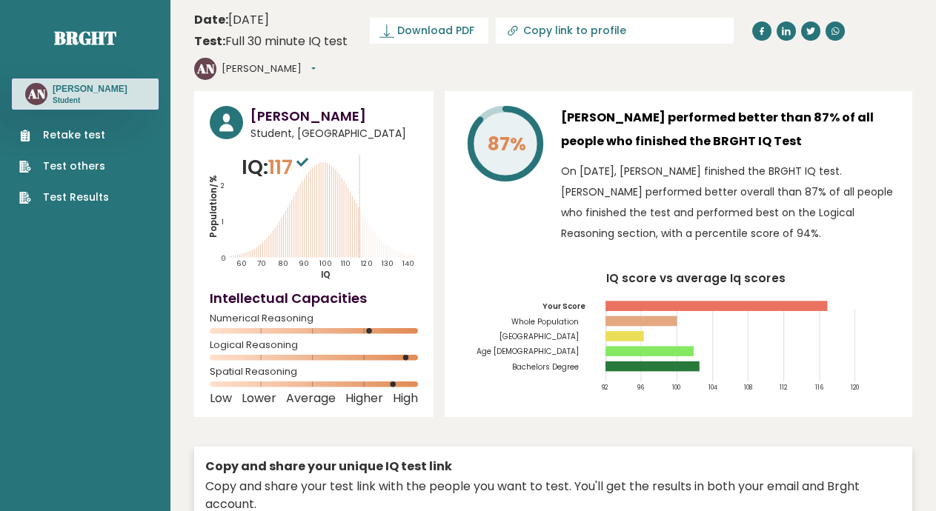
click at [316, 62] on button "[PERSON_NAME]" at bounding box center [269, 69] width 94 height 15
click at [298, 103] on link "Profile" at bounding box center [260, 113] width 76 height 21
click at [215, 60] on text "AN" at bounding box center [205, 68] width 19 height 17
click at [316, 62] on button "Anthony" at bounding box center [269, 69] width 94 height 15
click at [298, 144] on link "Logout" at bounding box center [260, 154] width 76 height 21
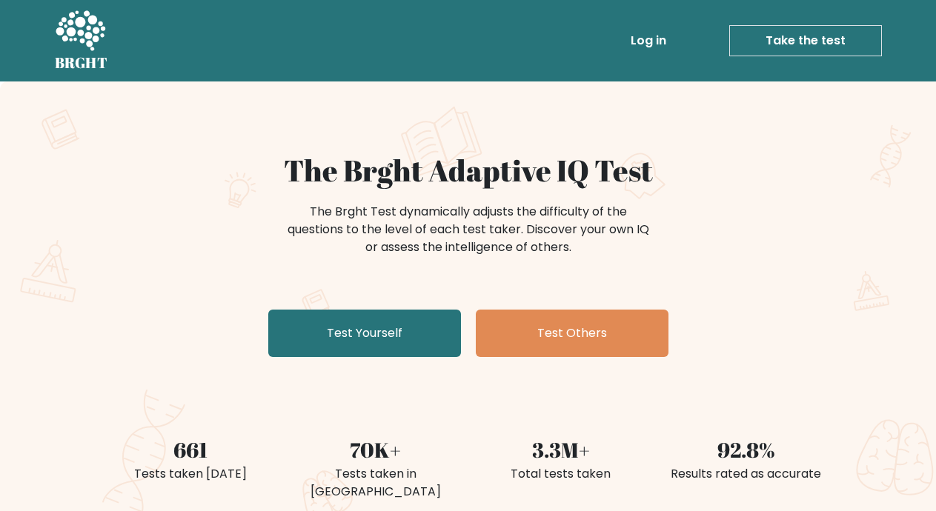
click at [635, 36] on link "Log in" at bounding box center [648, 41] width 47 height 30
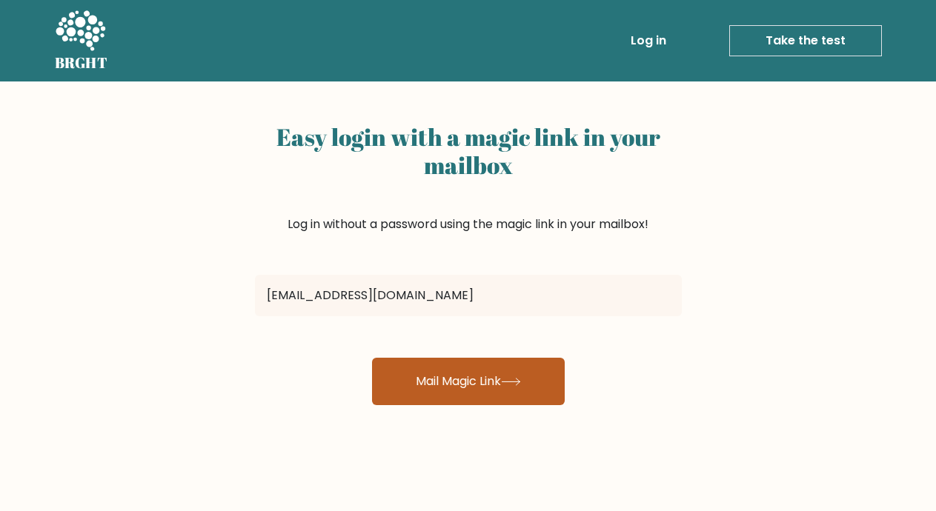
type input "[EMAIL_ADDRESS][DOMAIN_NAME]"
click at [441, 402] on button "Mail Magic Link" at bounding box center [468, 381] width 193 height 47
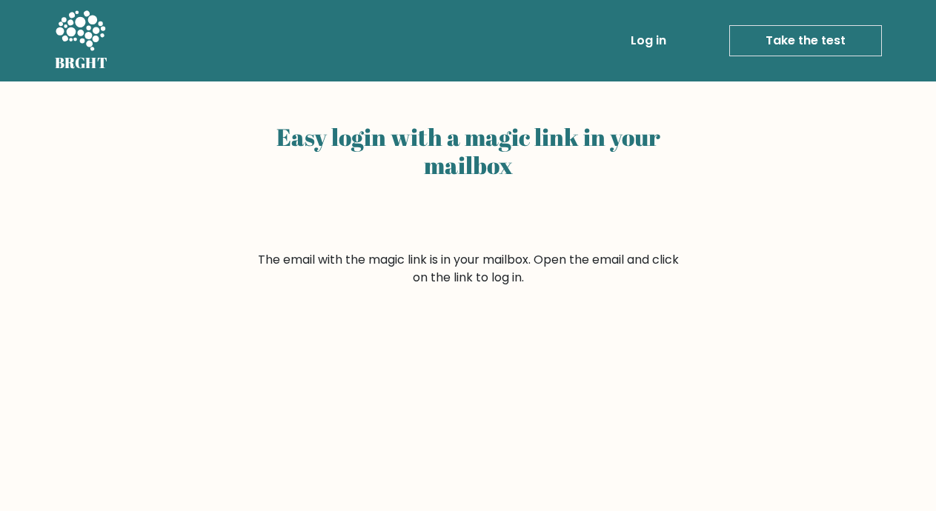
click at [660, 37] on link "Log in" at bounding box center [648, 41] width 47 height 30
